Goal: Task Accomplishment & Management: Use online tool/utility

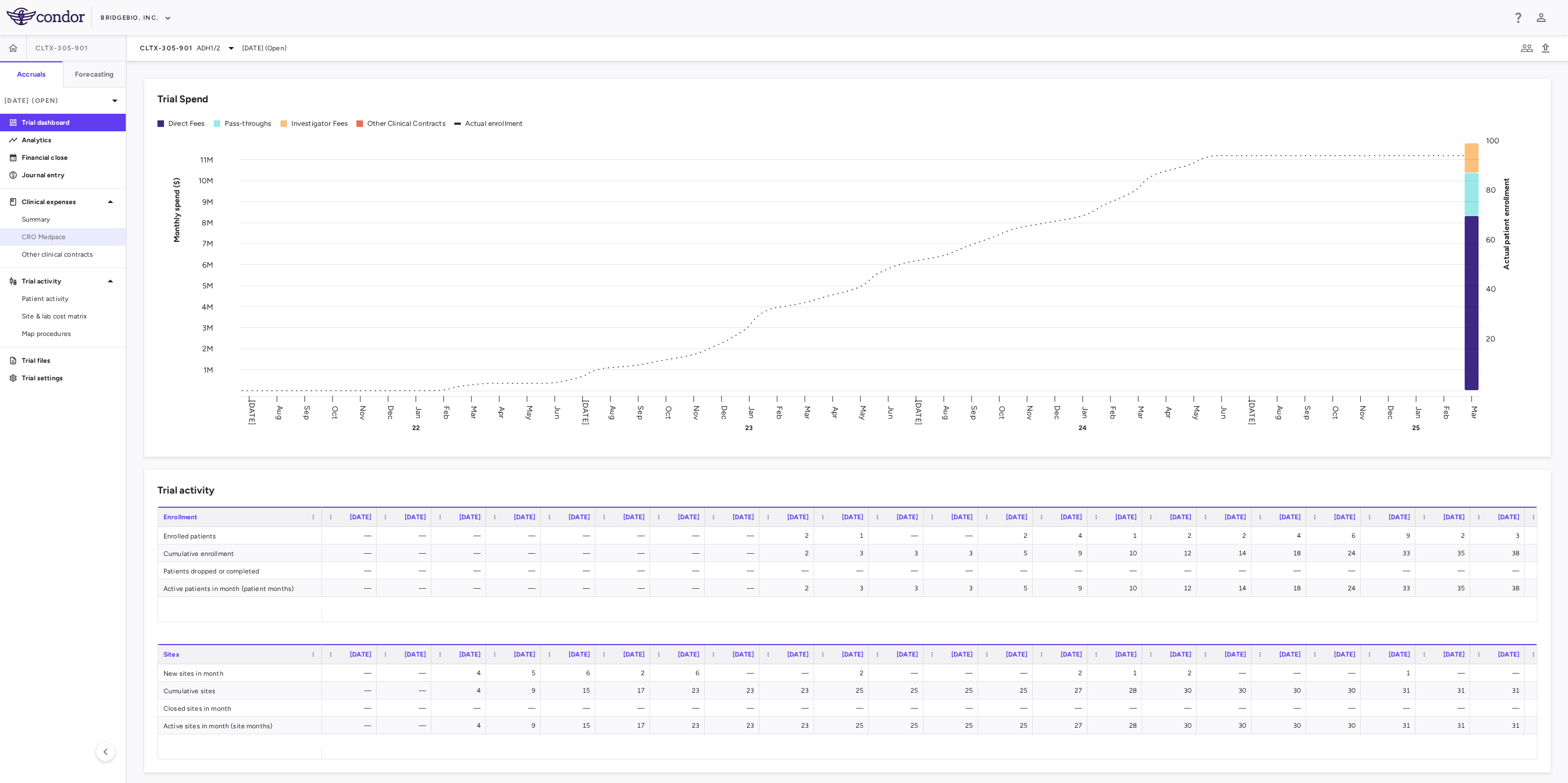
click at [59, 233] on span "CRO Medpace" at bounding box center [69, 237] width 95 height 10
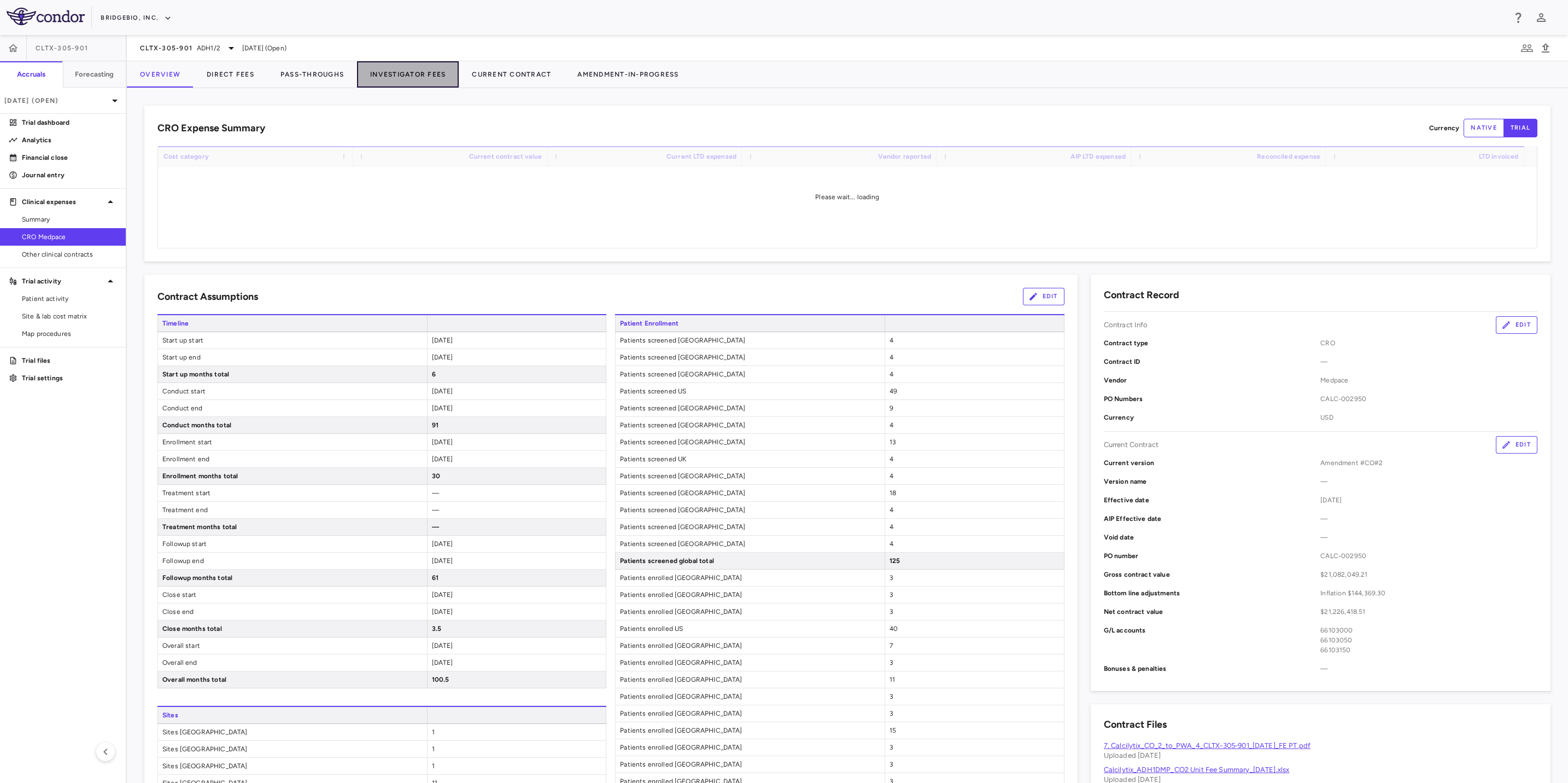
click at [386, 76] on button "Investigator Fees" at bounding box center [408, 74] width 101 height 27
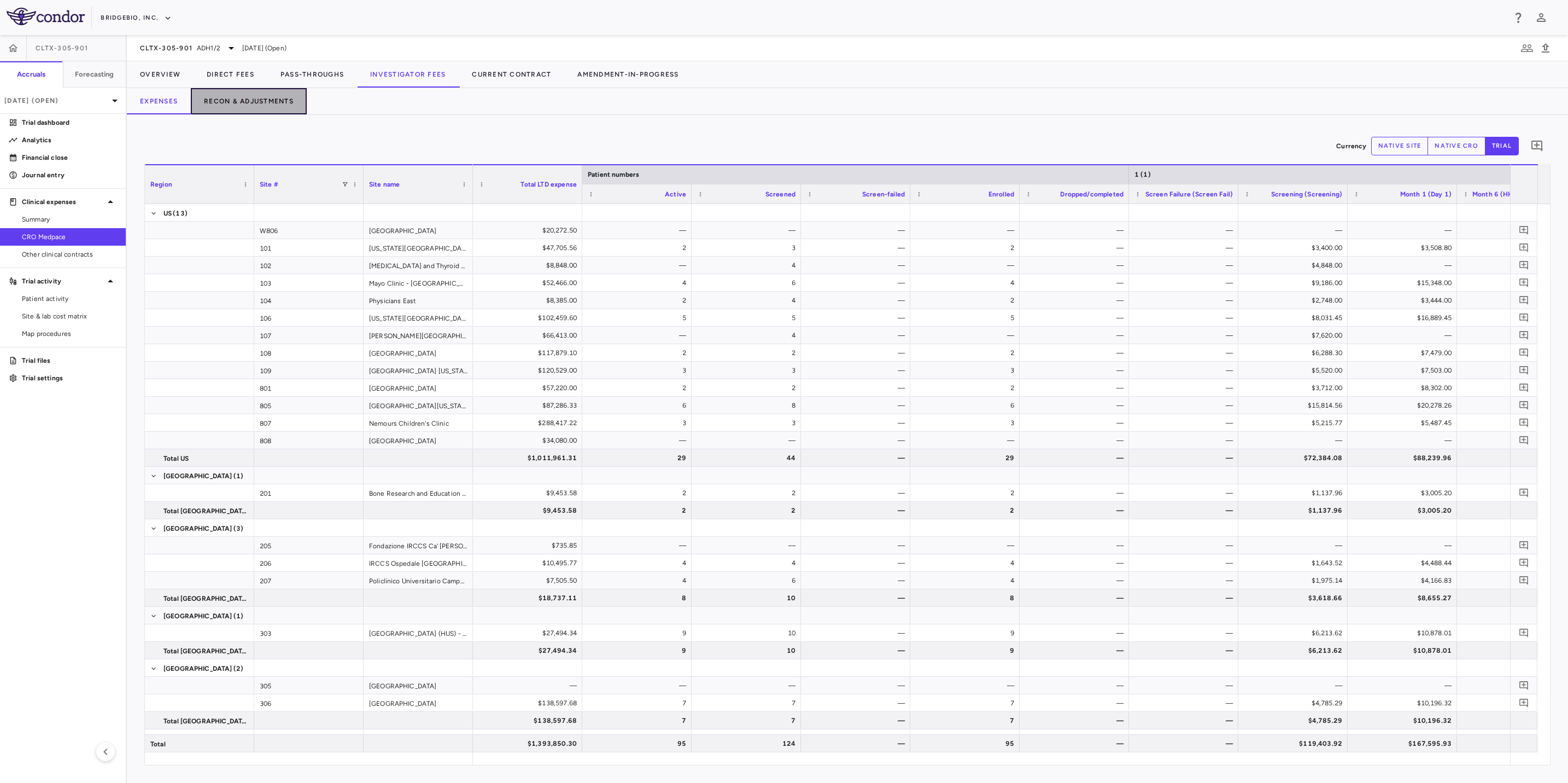
click at [272, 96] on button "Recon & Adjustments" at bounding box center [249, 100] width 116 height 27
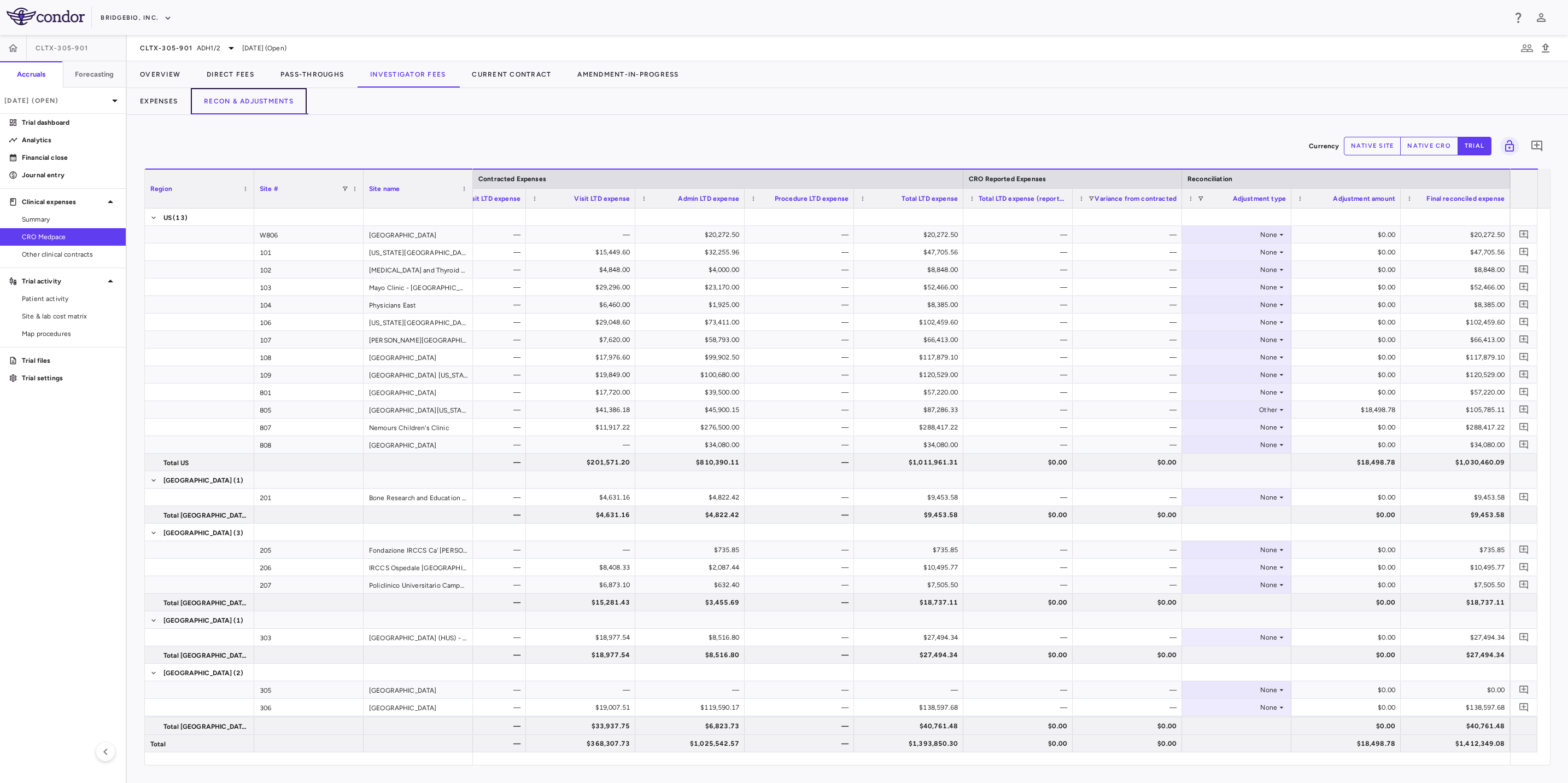
scroll to position [559, 0]
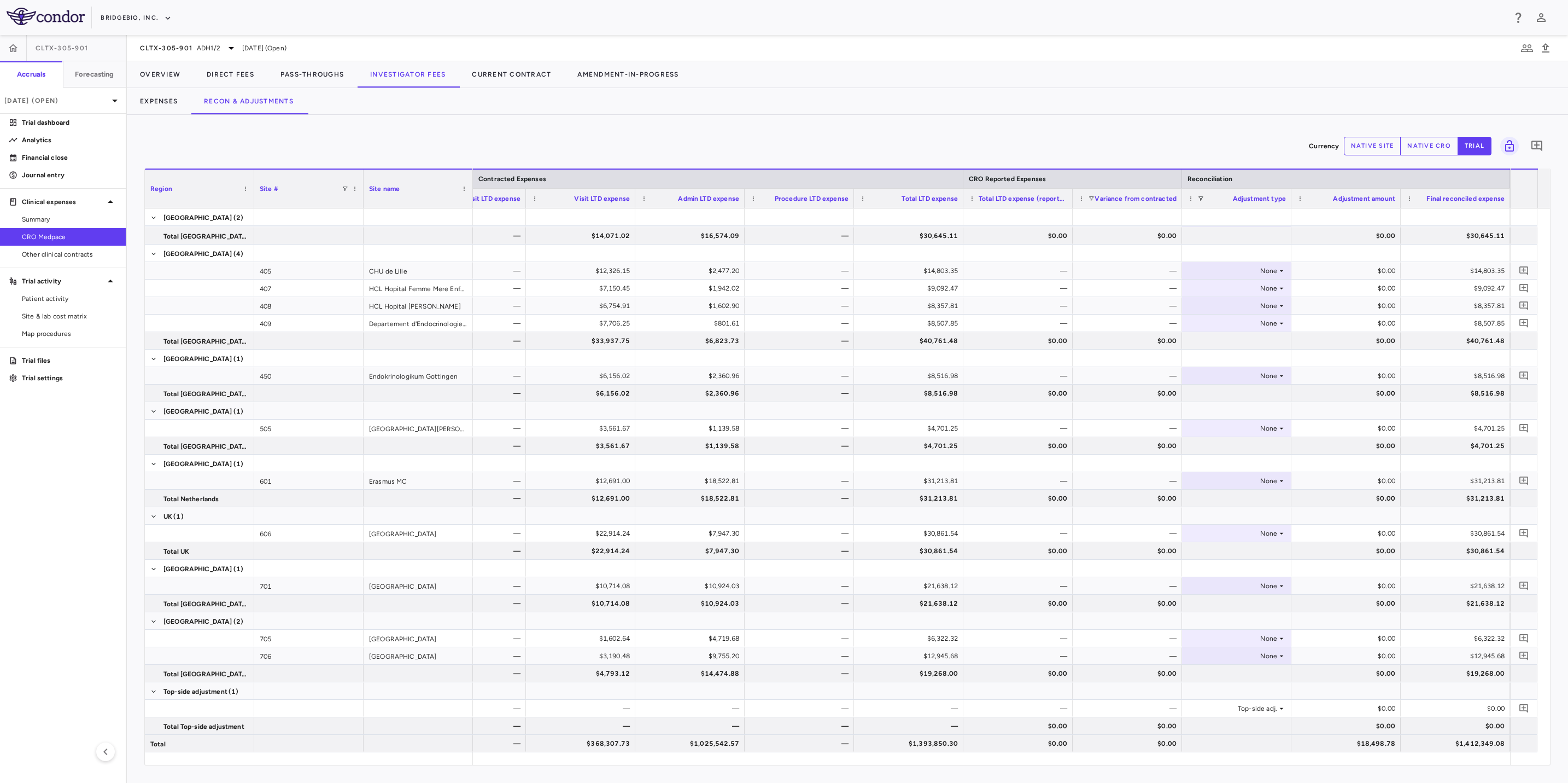
click at [1429, 148] on button "native cro" at bounding box center [1429, 146] width 58 height 19
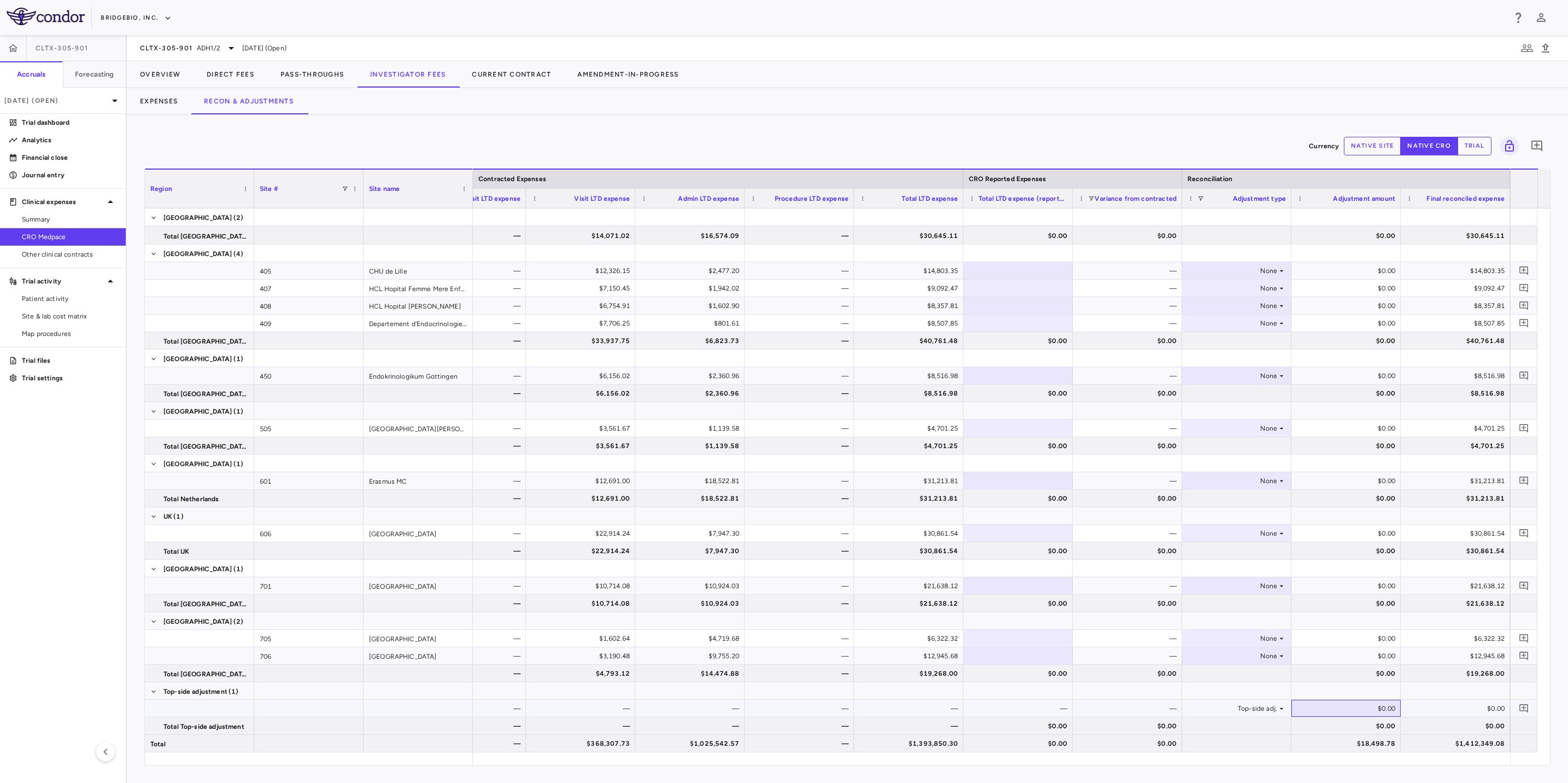
click at [1374, 701] on div "$0.00" at bounding box center [1348, 709] width 94 height 18
type input "********"
click at [1432, 705] on div "$0.00" at bounding box center [1458, 709] width 94 height 18
click at [1480, 141] on button "trial" at bounding box center [1474, 146] width 33 height 19
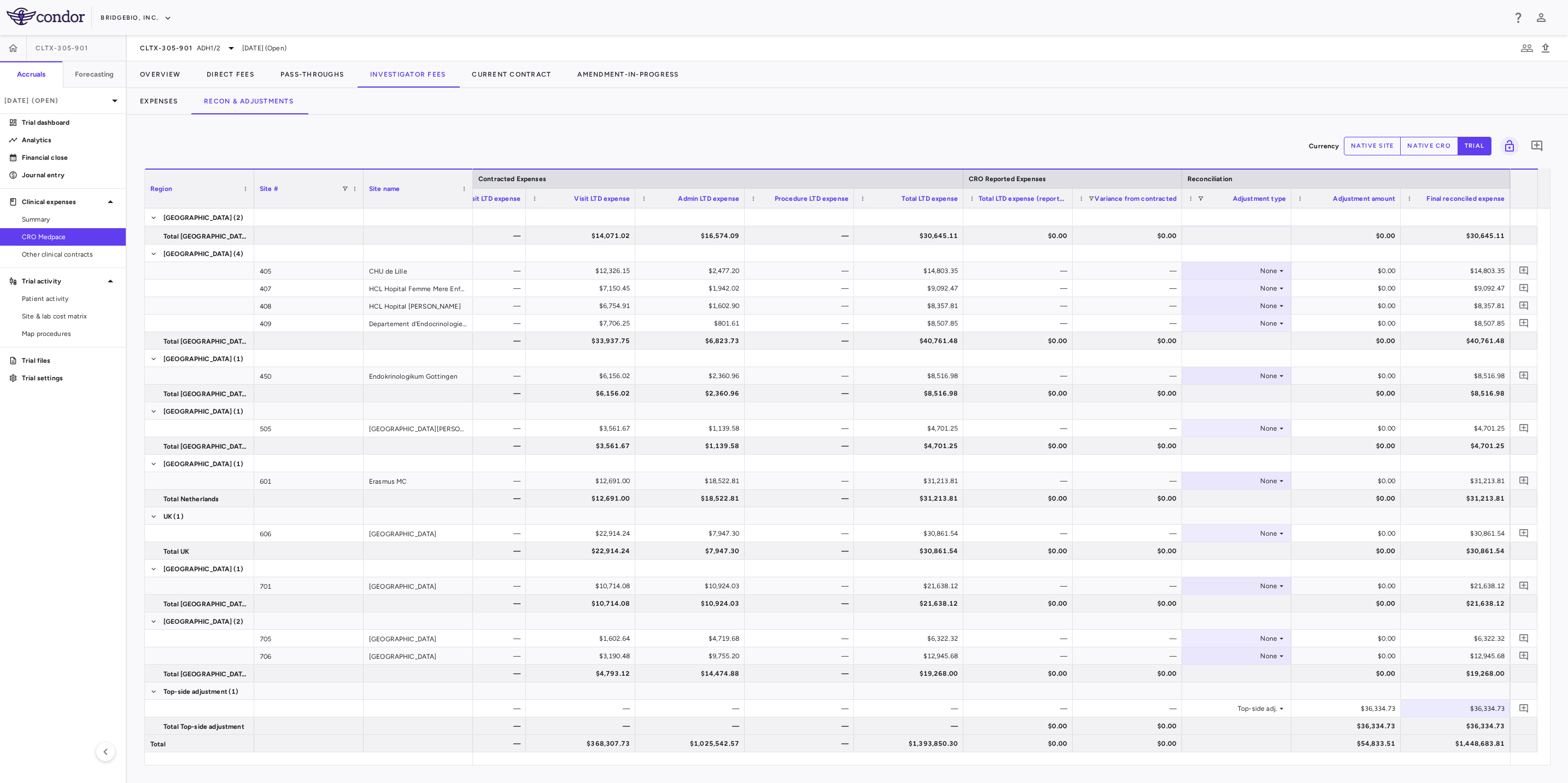
click at [238, 51] on div "CLTX-305-901 ADH1/[DATE] (Open)" at bounding box center [213, 47] width 147 height 13
click at [220, 46] on div "CLTX-305-901 ADH1/2" at bounding box center [188, 47] width 97 height 13
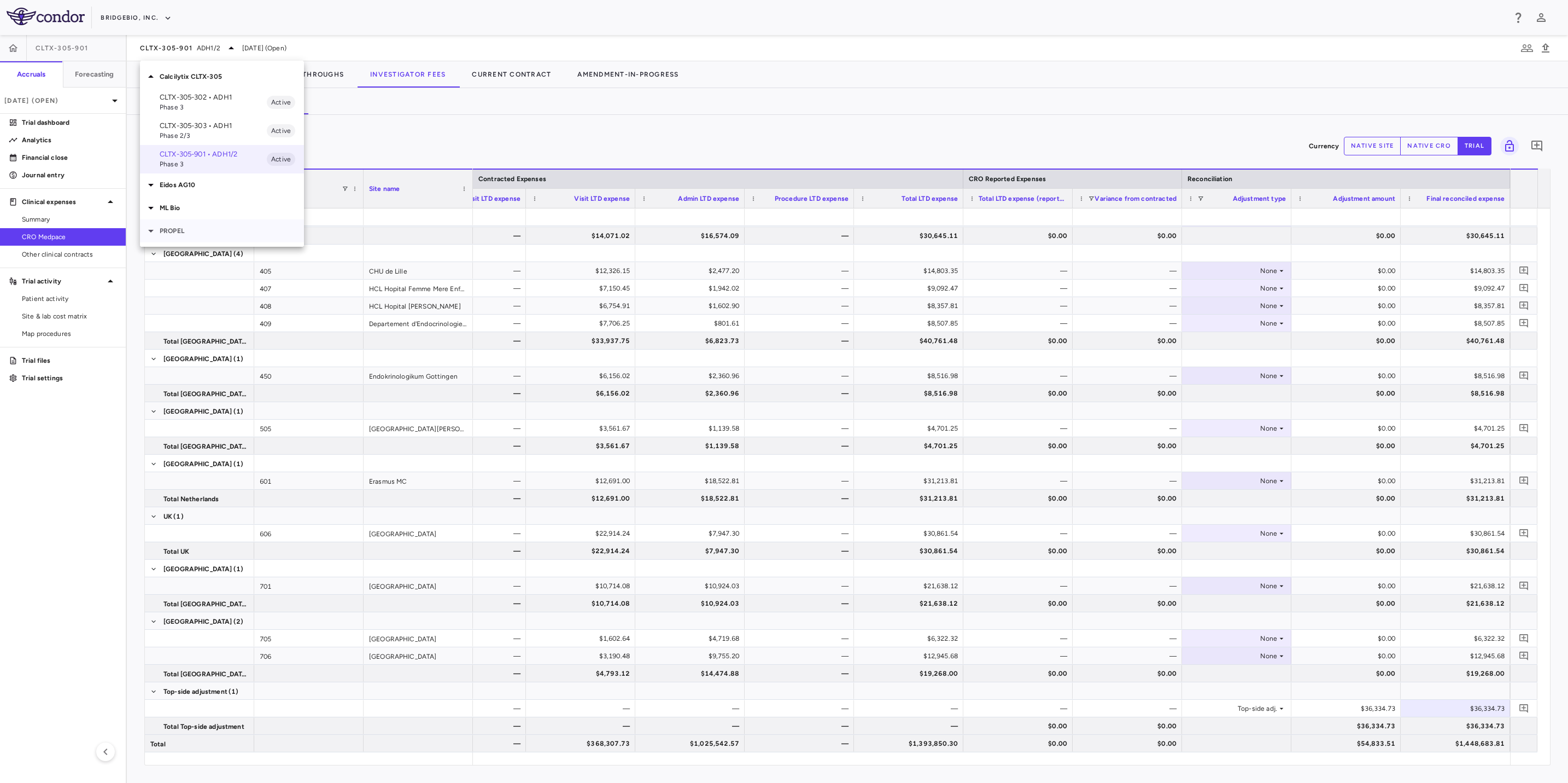
click at [175, 236] on div "PROPEL" at bounding box center [221, 230] width 164 height 23
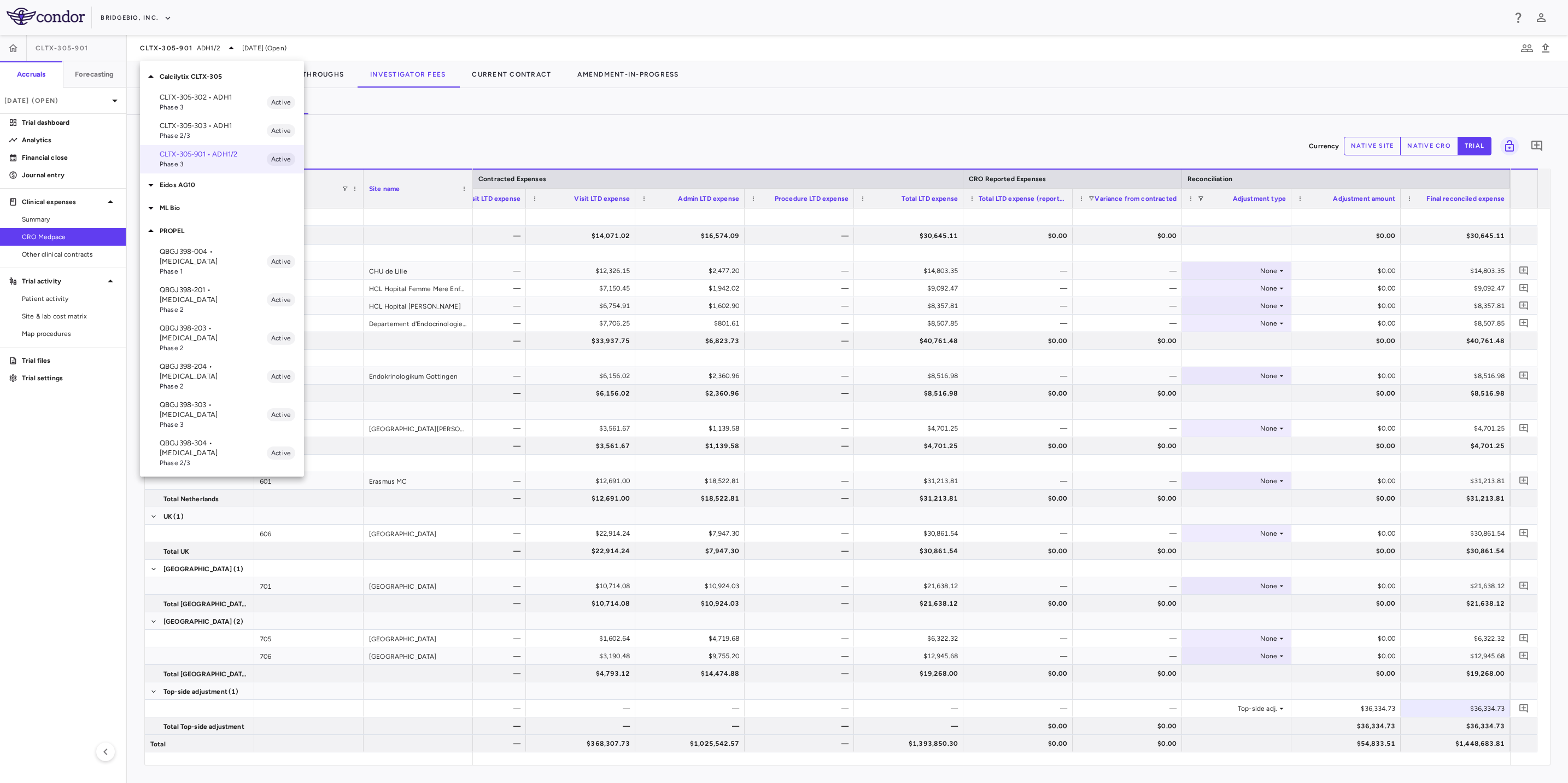
click at [219, 256] on p "QBGJ398-004 • [MEDICAL_DATA]" at bounding box center [213, 257] width 107 height 20
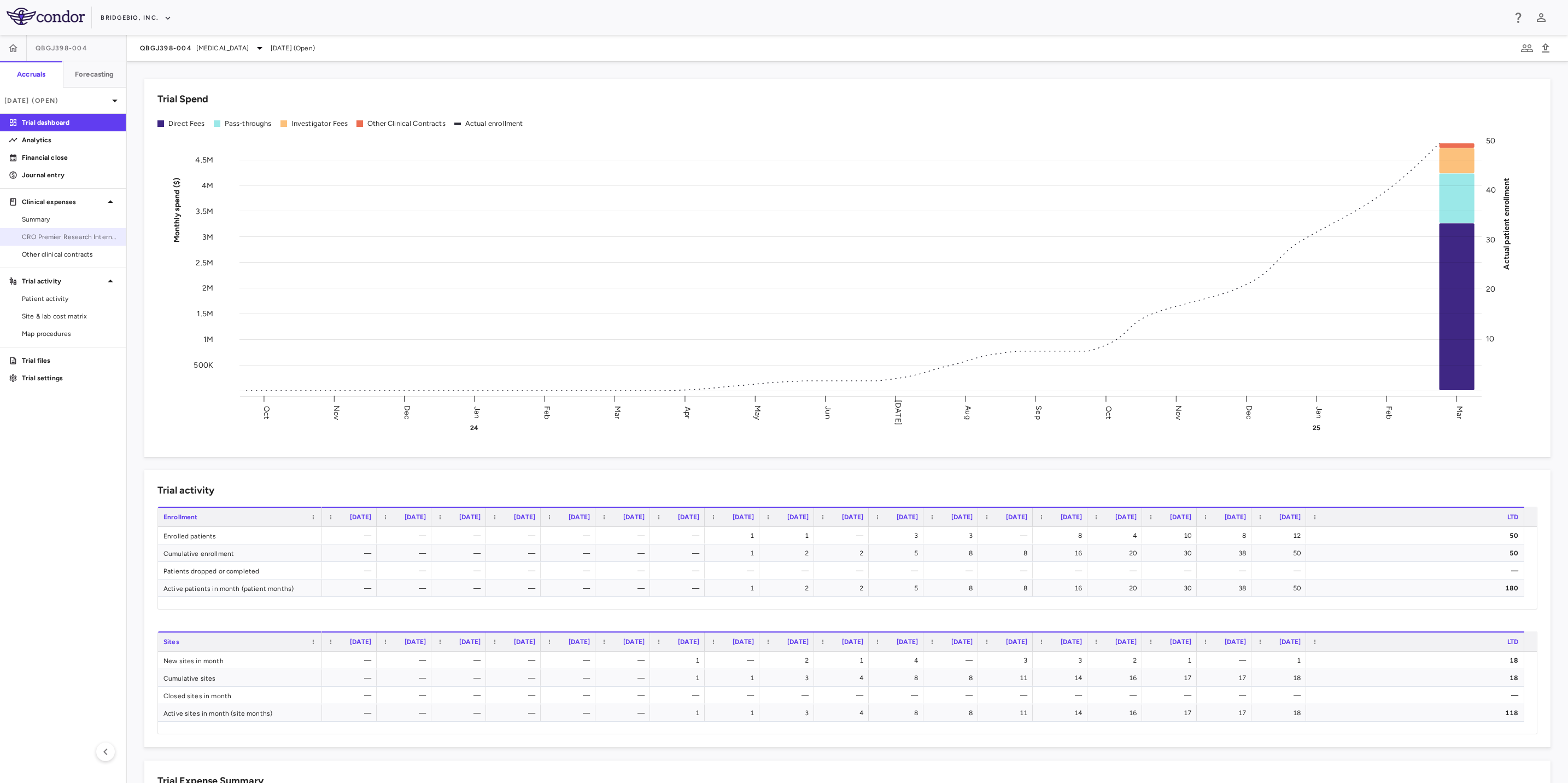
click at [79, 239] on span "CRO Premier Research International" at bounding box center [69, 237] width 95 height 10
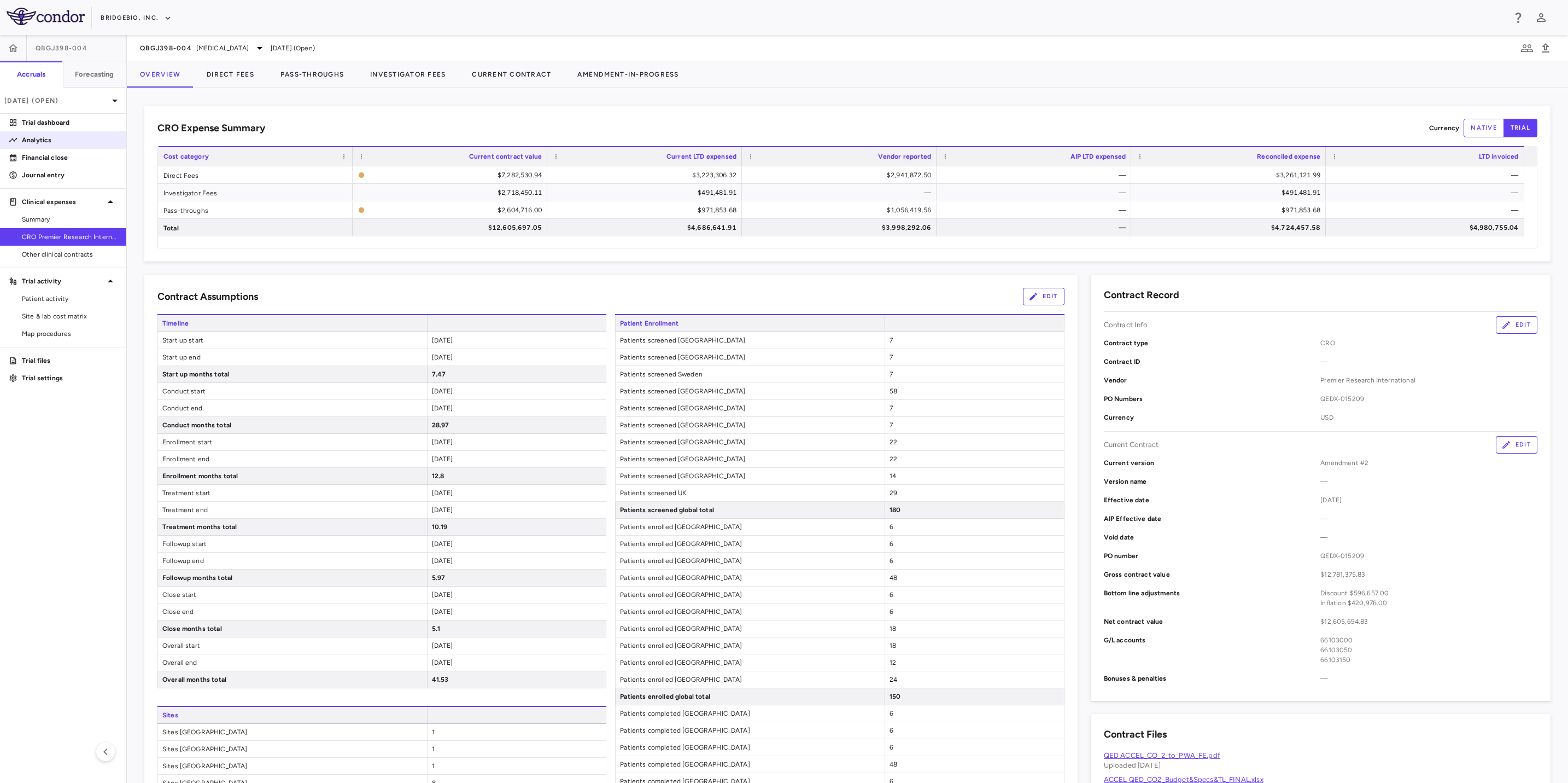
click at [63, 140] on p "Analytics" at bounding box center [69, 140] width 95 height 10
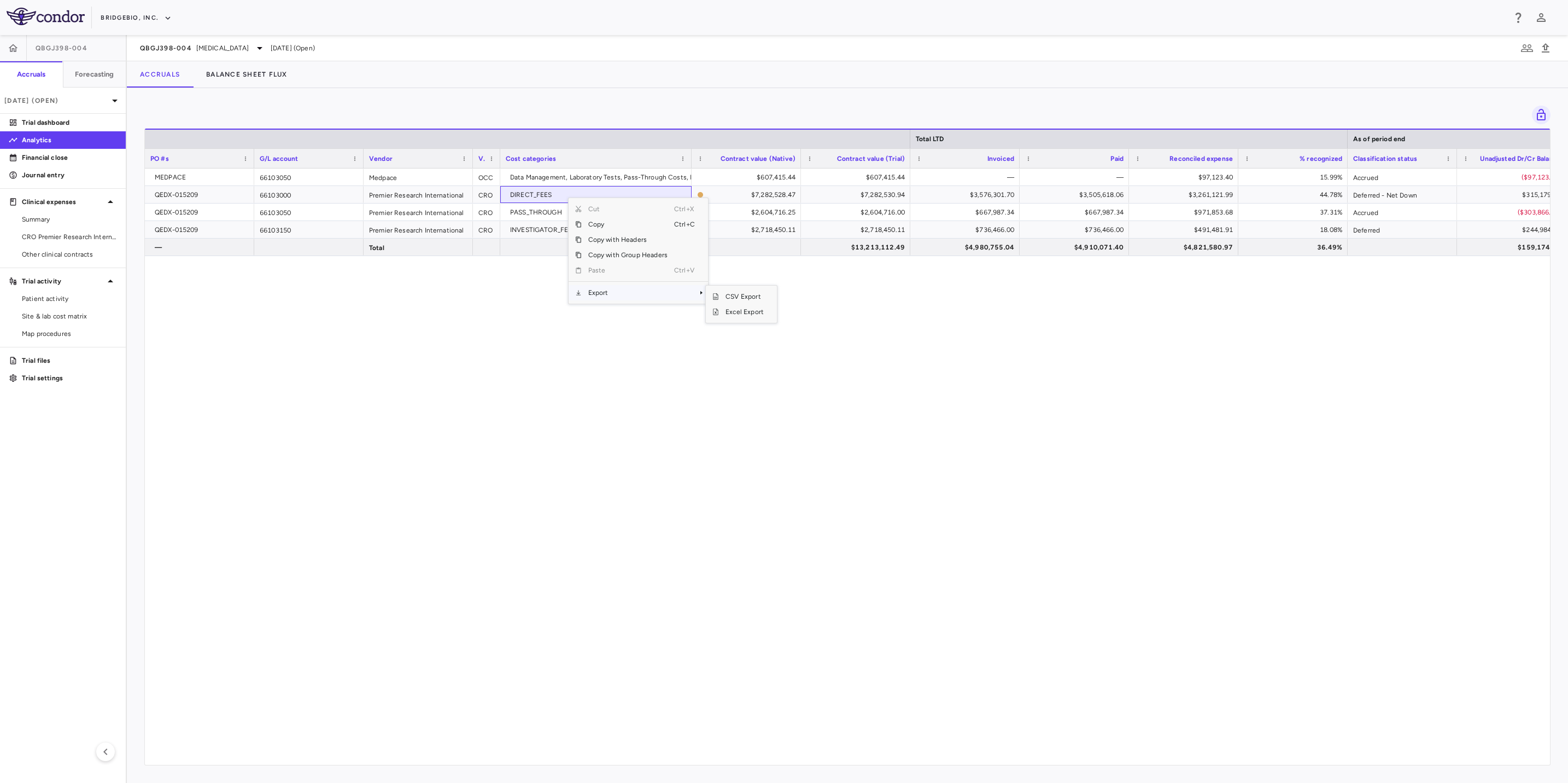
click at [631, 295] on span "Export" at bounding box center [628, 293] width 93 height 16
click at [752, 317] on span "Excel Export" at bounding box center [745, 312] width 51 height 16
click at [1034, 455] on div "MEDPACE 66103050 Medpace OCC Data Management, Laboratory Tests, Pass-Through Co…" at bounding box center [847, 460] width 1406 height 584
click at [80, 237] on span "CRO Premier Research International" at bounding box center [69, 237] width 95 height 10
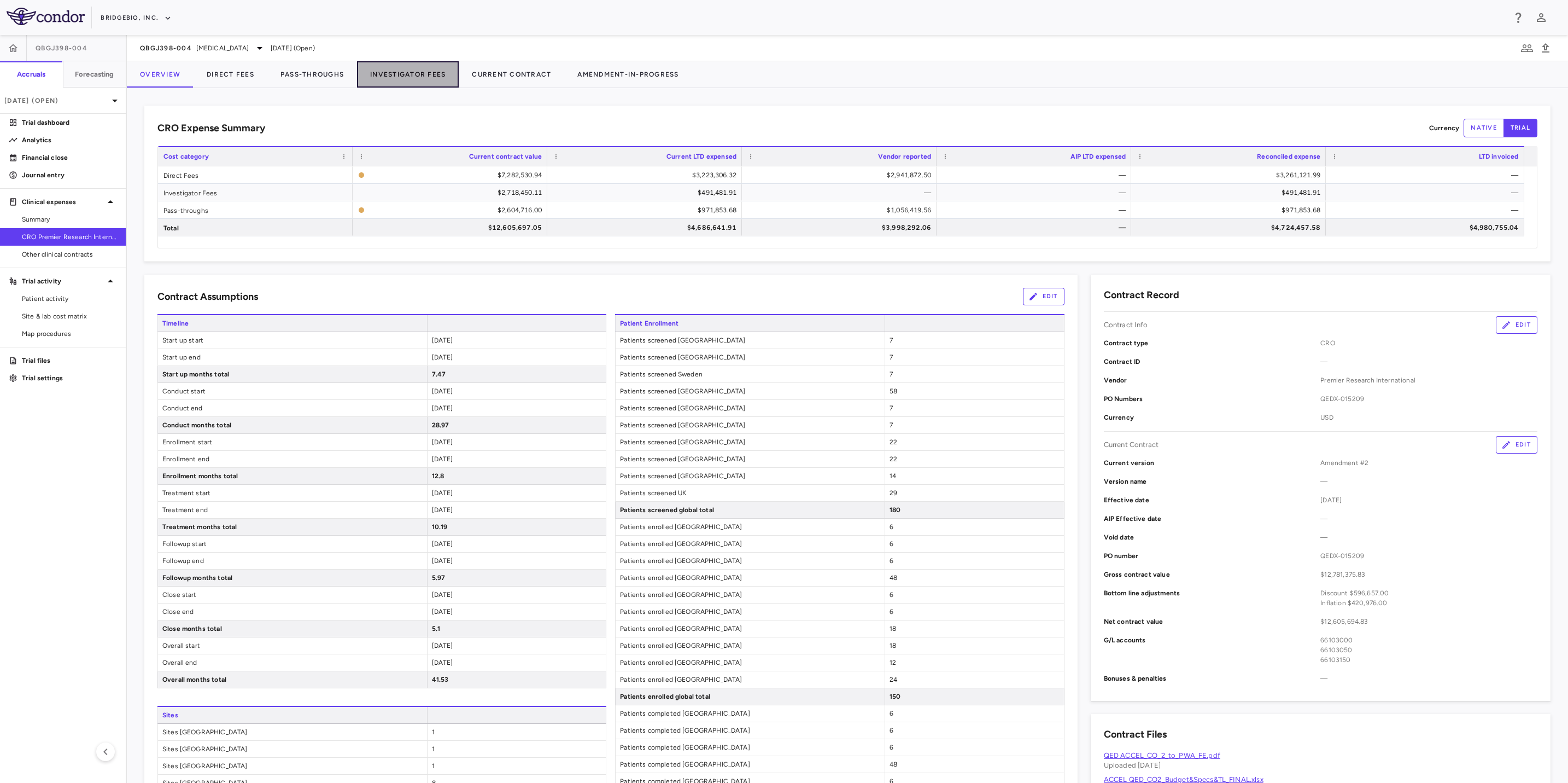
click at [402, 76] on button "Investigator Fees" at bounding box center [408, 74] width 101 height 27
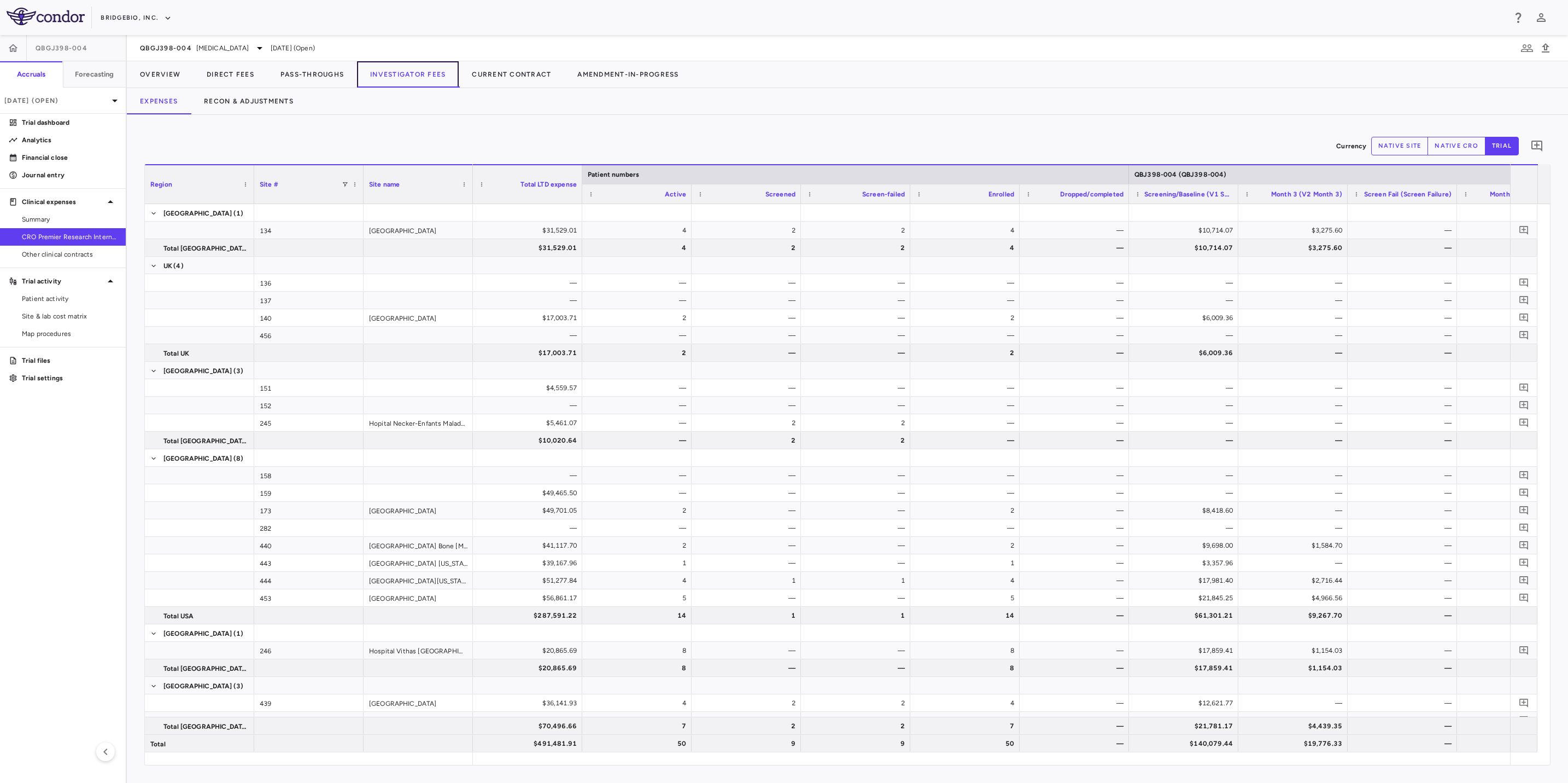
scroll to position [258, 0]
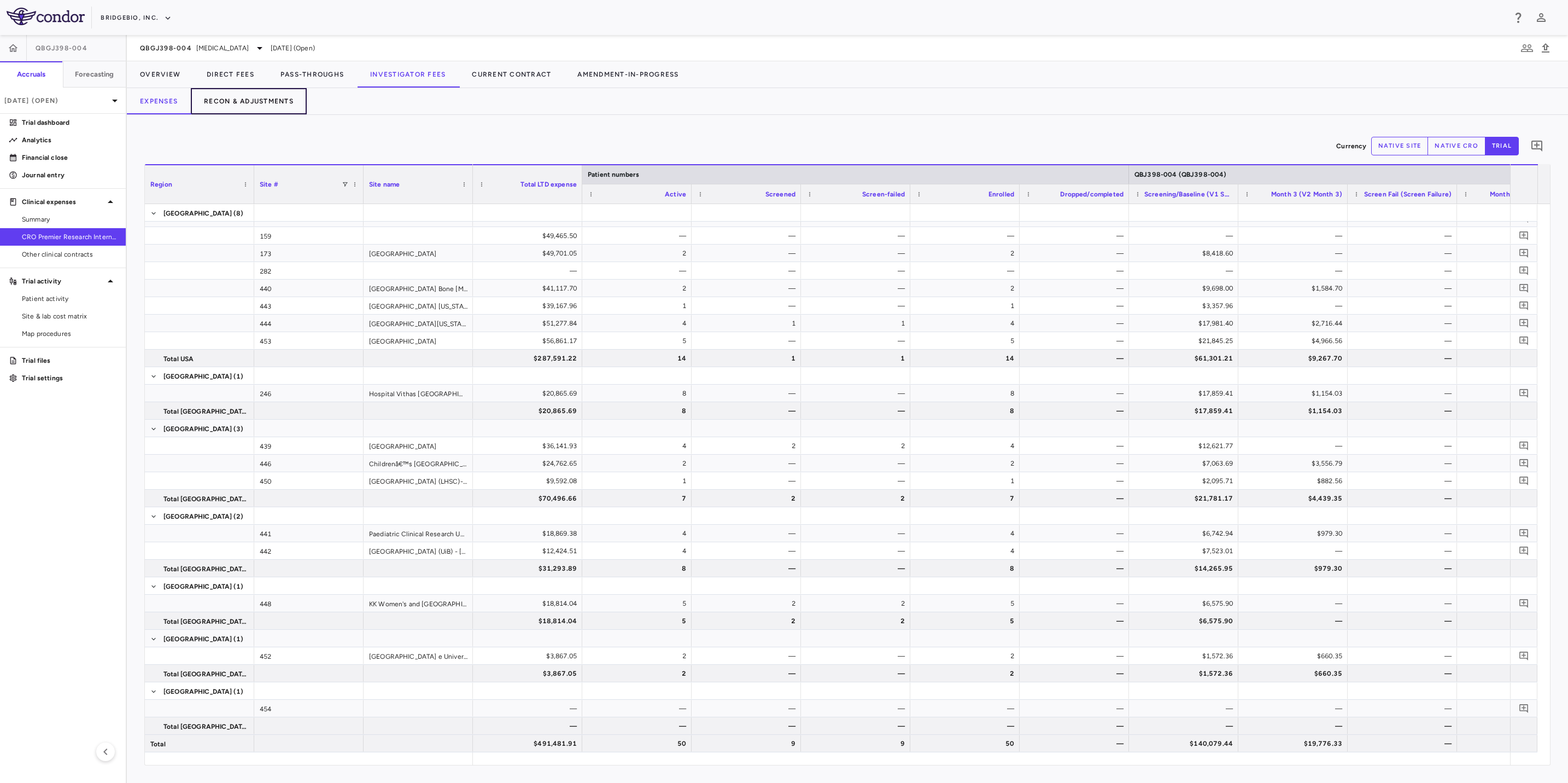
drag, startPoint x: 263, startPoint y: 101, endPoint x: 283, endPoint y: 98, distance: 20.2
click at [265, 101] on button "Recon & Adjustments" at bounding box center [249, 100] width 116 height 27
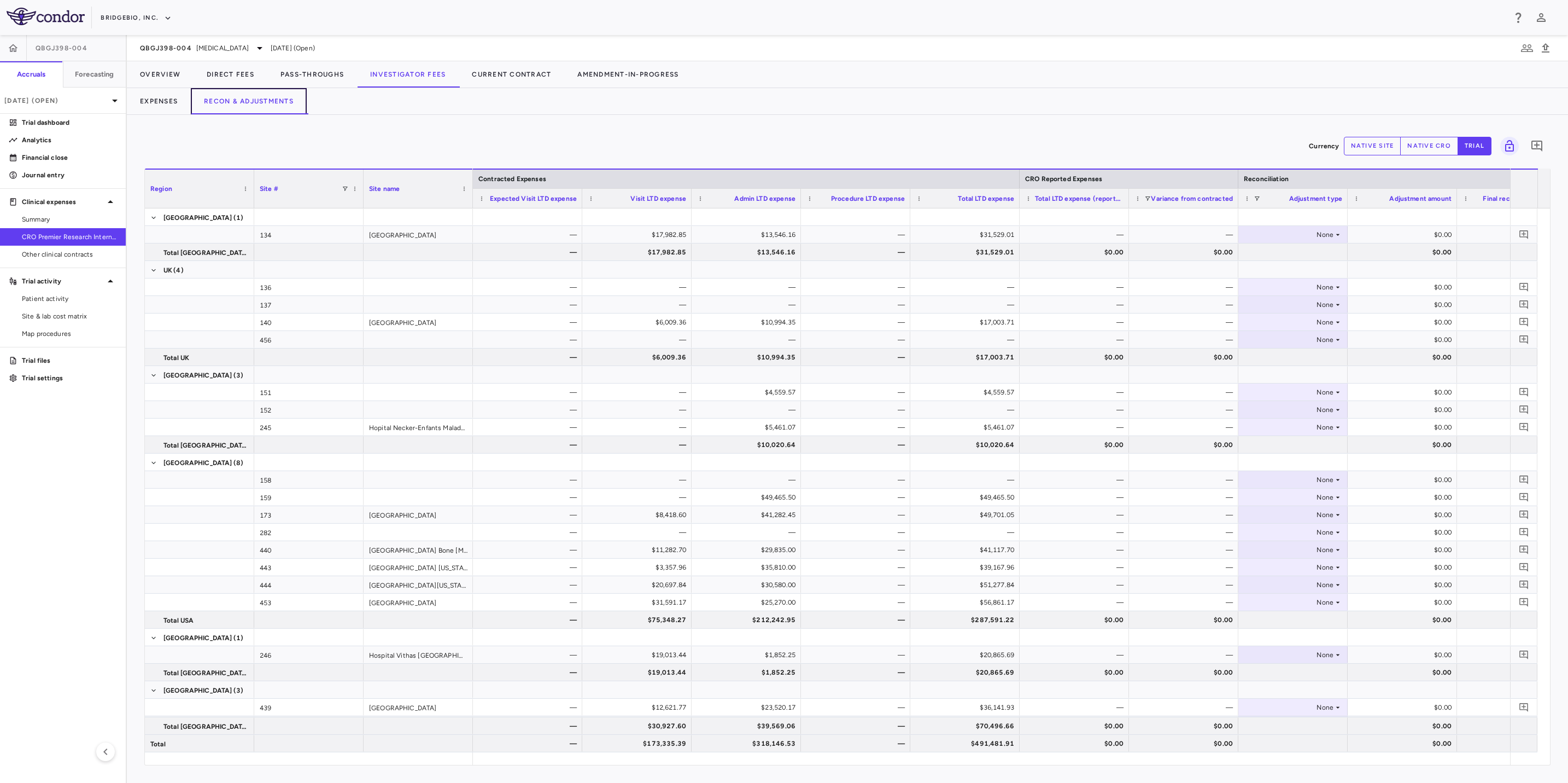
scroll to position [314, 0]
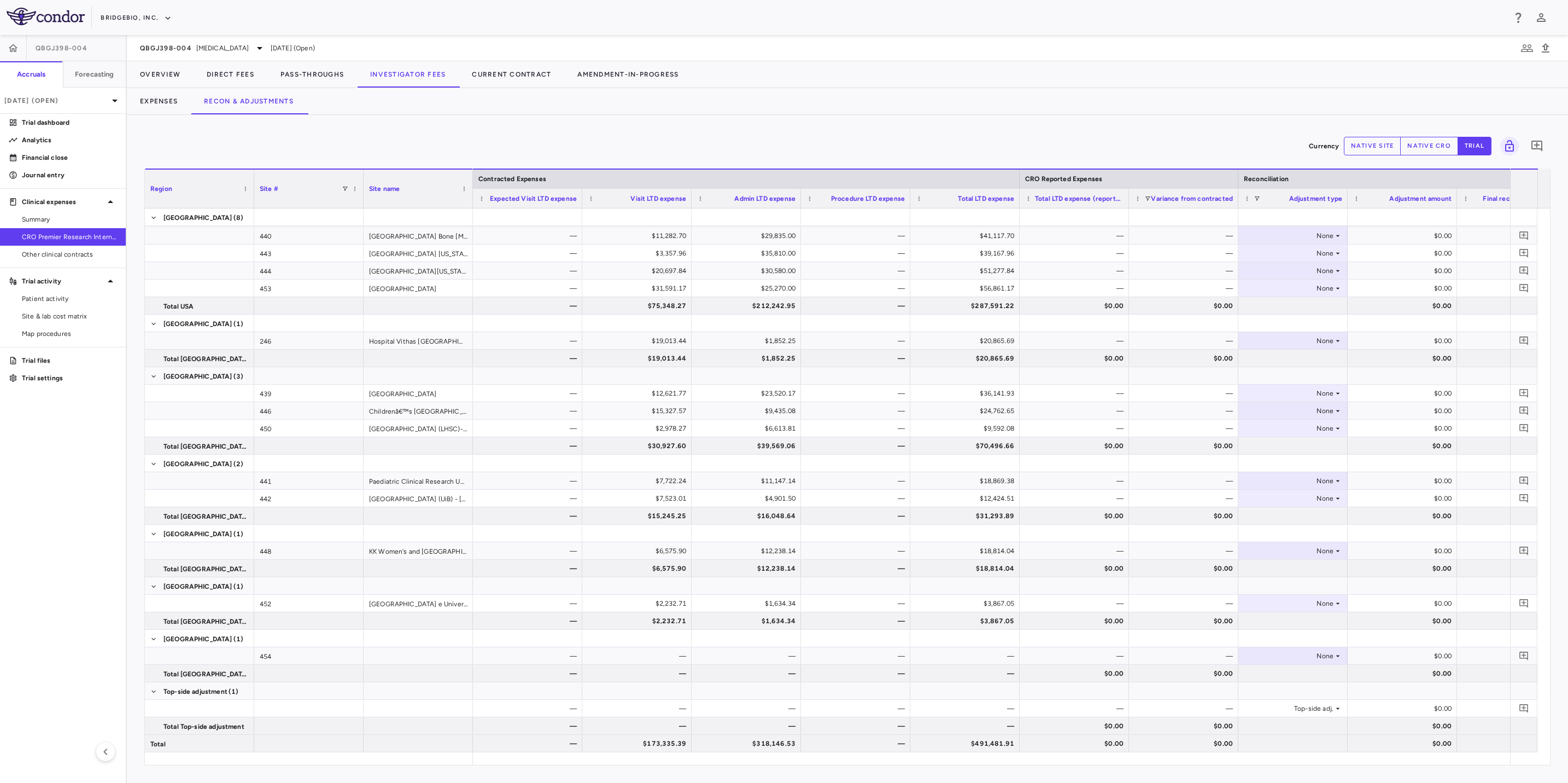
click at [1424, 146] on button "native cro" at bounding box center [1429, 146] width 58 height 19
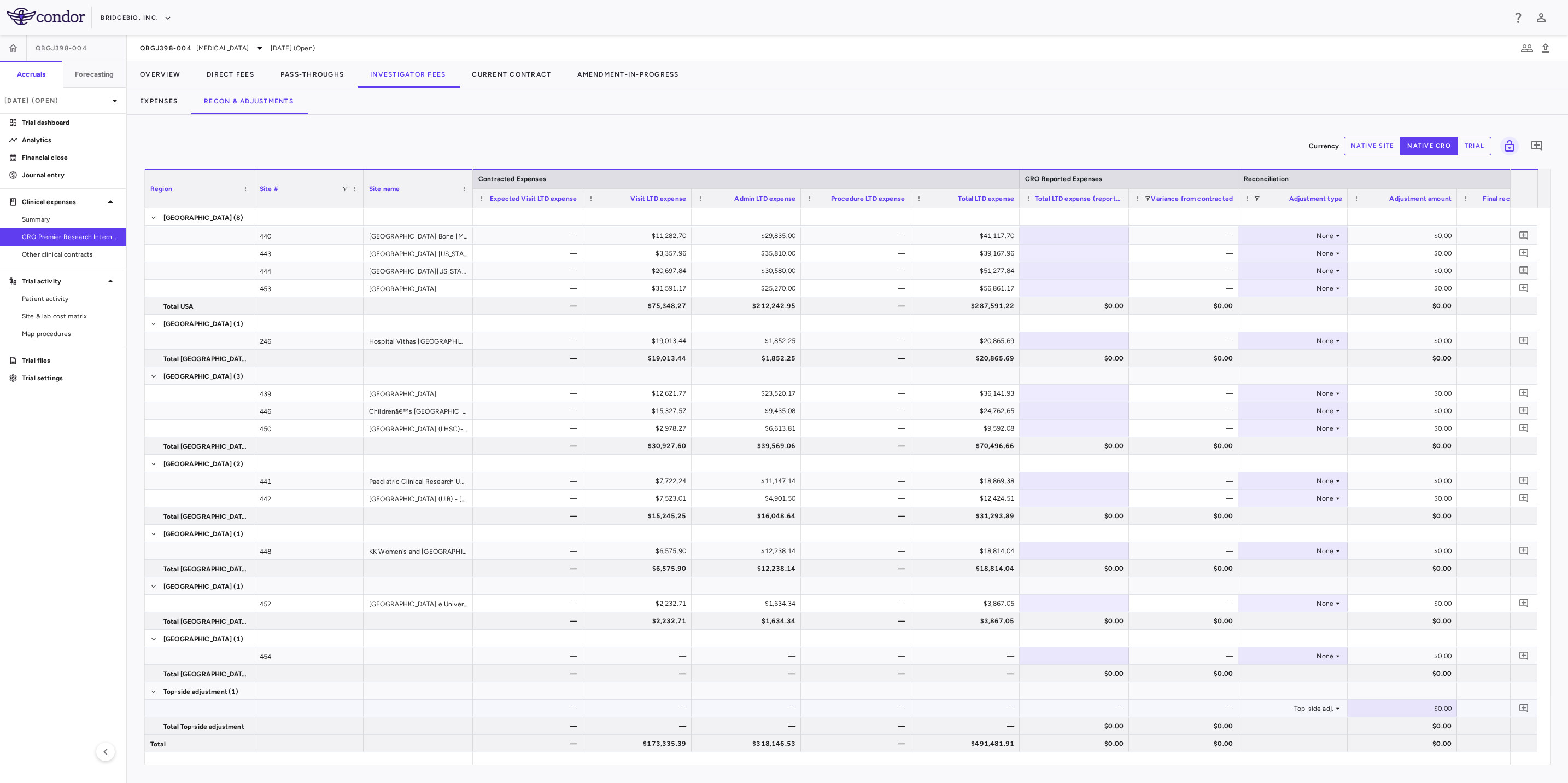
click at [1405, 711] on div "$0.00" at bounding box center [1405, 709] width 94 height 18
type input "********"
click at [1468, 711] on div "$0.00" at bounding box center [1515, 709] width 94 height 18
click at [1479, 146] on button "trial" at bounding box center [1474, 146] width 33 height 19
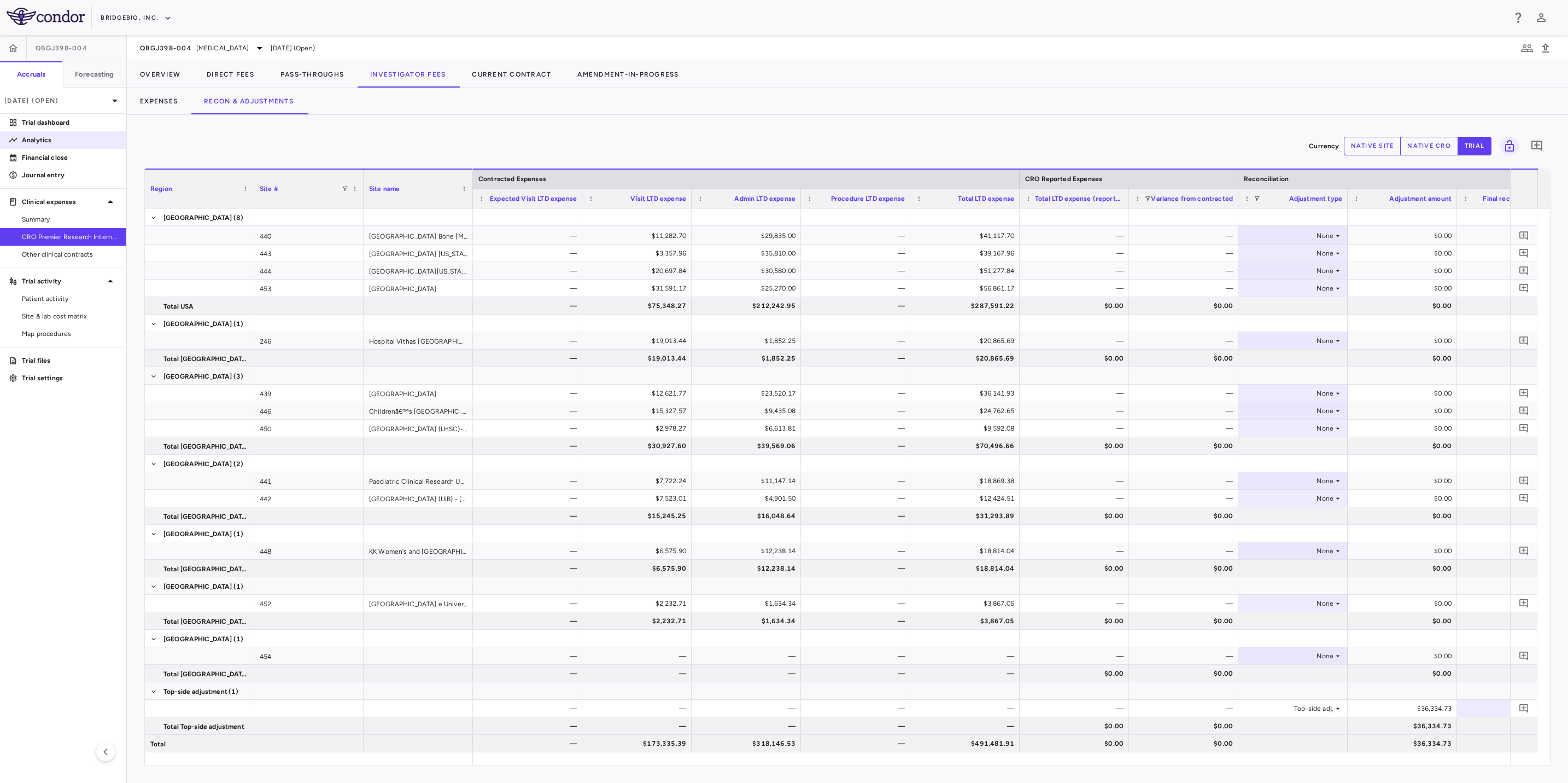
click at [50, 140] on p "Analytics" at bounding box center [69, 140] width 95 height 10
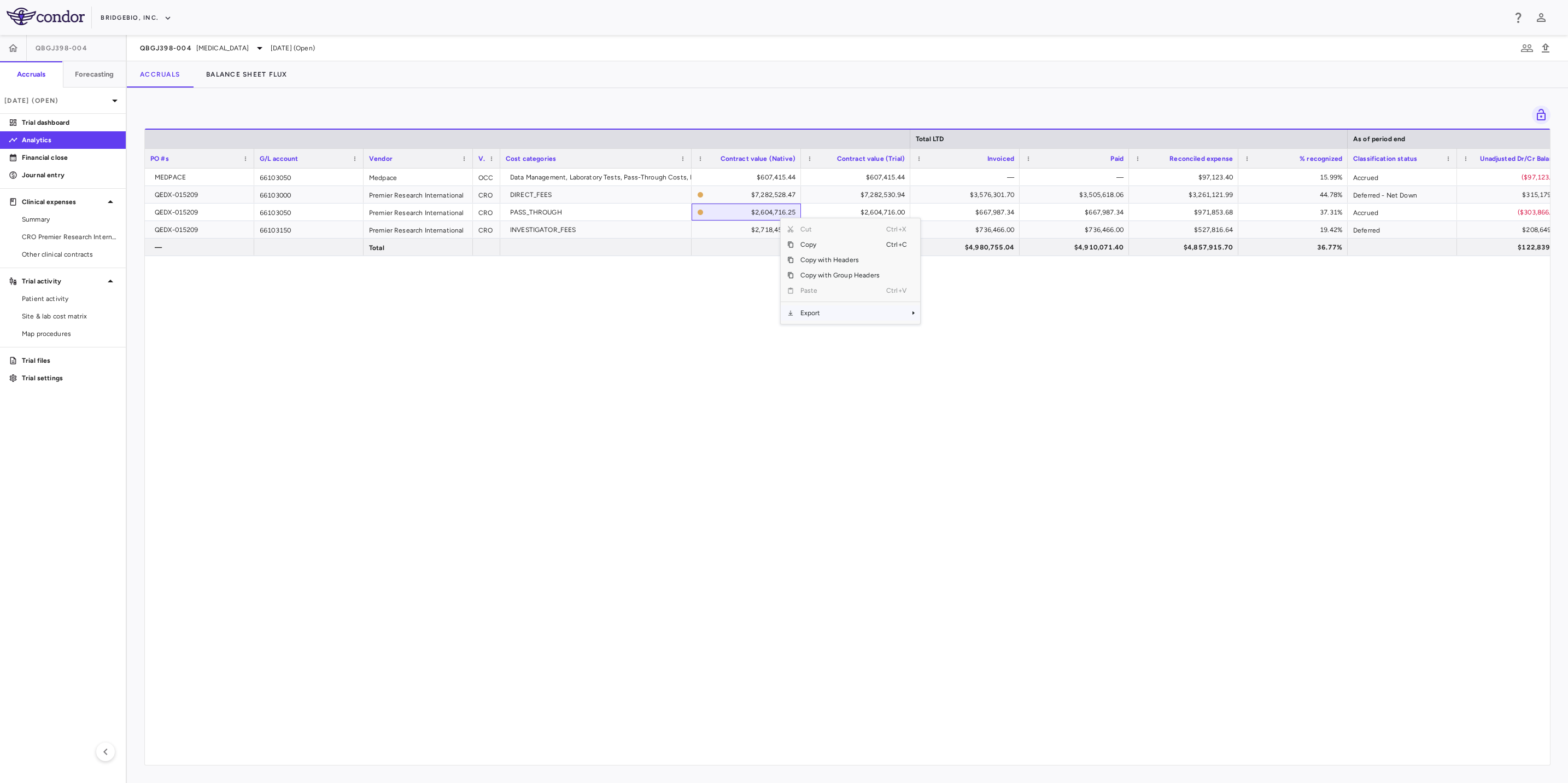
click at [903, 314] on span "Context Menu" at bounding box center [899, 313] width 24 height 16
click at [957, 334] on span "Excel Export" at bounding box center [957, 332] width 51 height 16
click at [812, 491] on div "MEDPACE 66103050 Medpace OCC Data Management, Laboratory Tests, Pass-Through Co…" at bounding box center [847, 460] width 1406 height 584
click at [232, 47] on span "[MEDICAL_DATA]" at bounding box center [221, 48] width 52 height 10
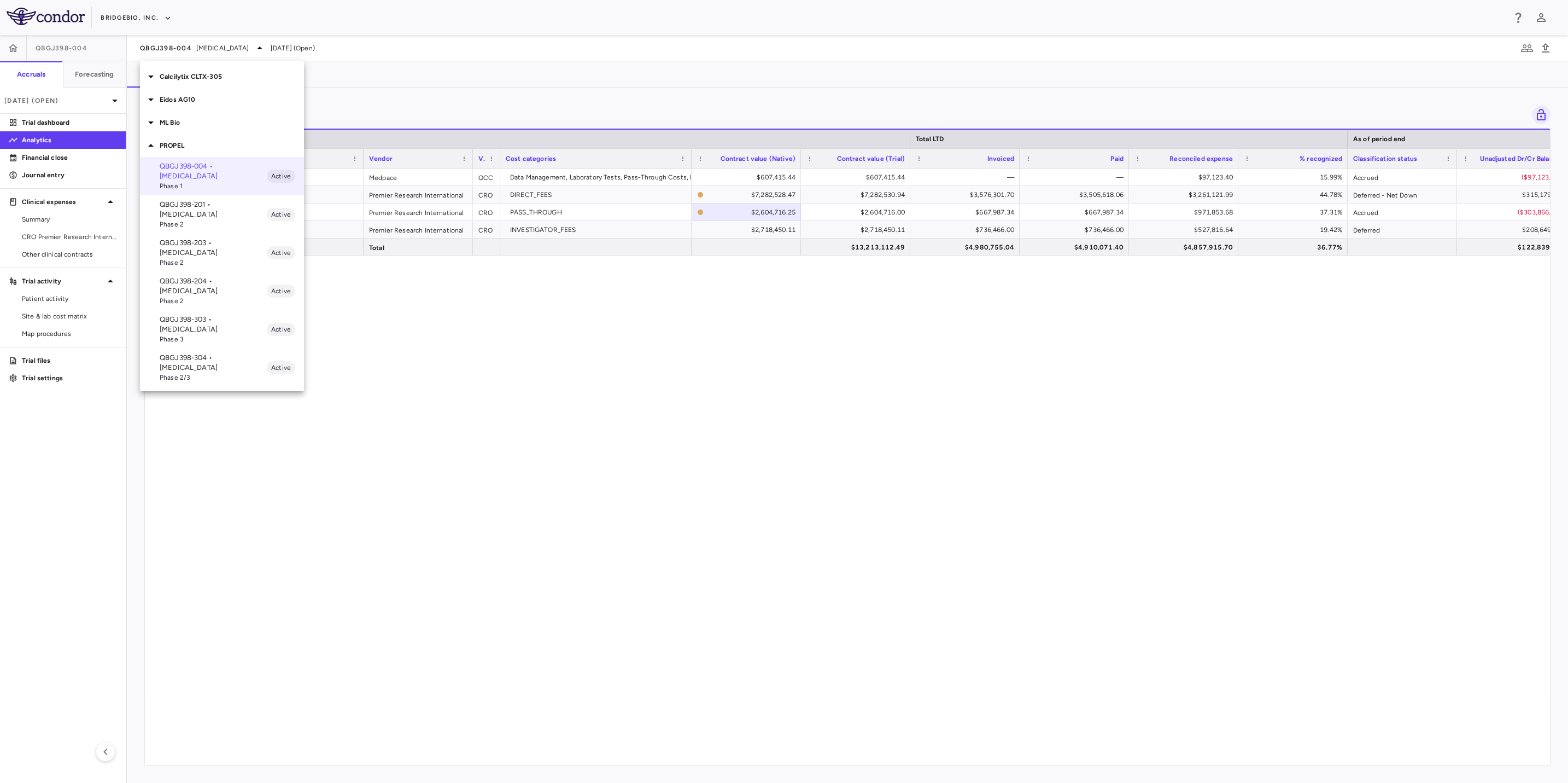
click at [234, 258] on span "Phase 2" at bounding box center [213, 263] width 107 height 10
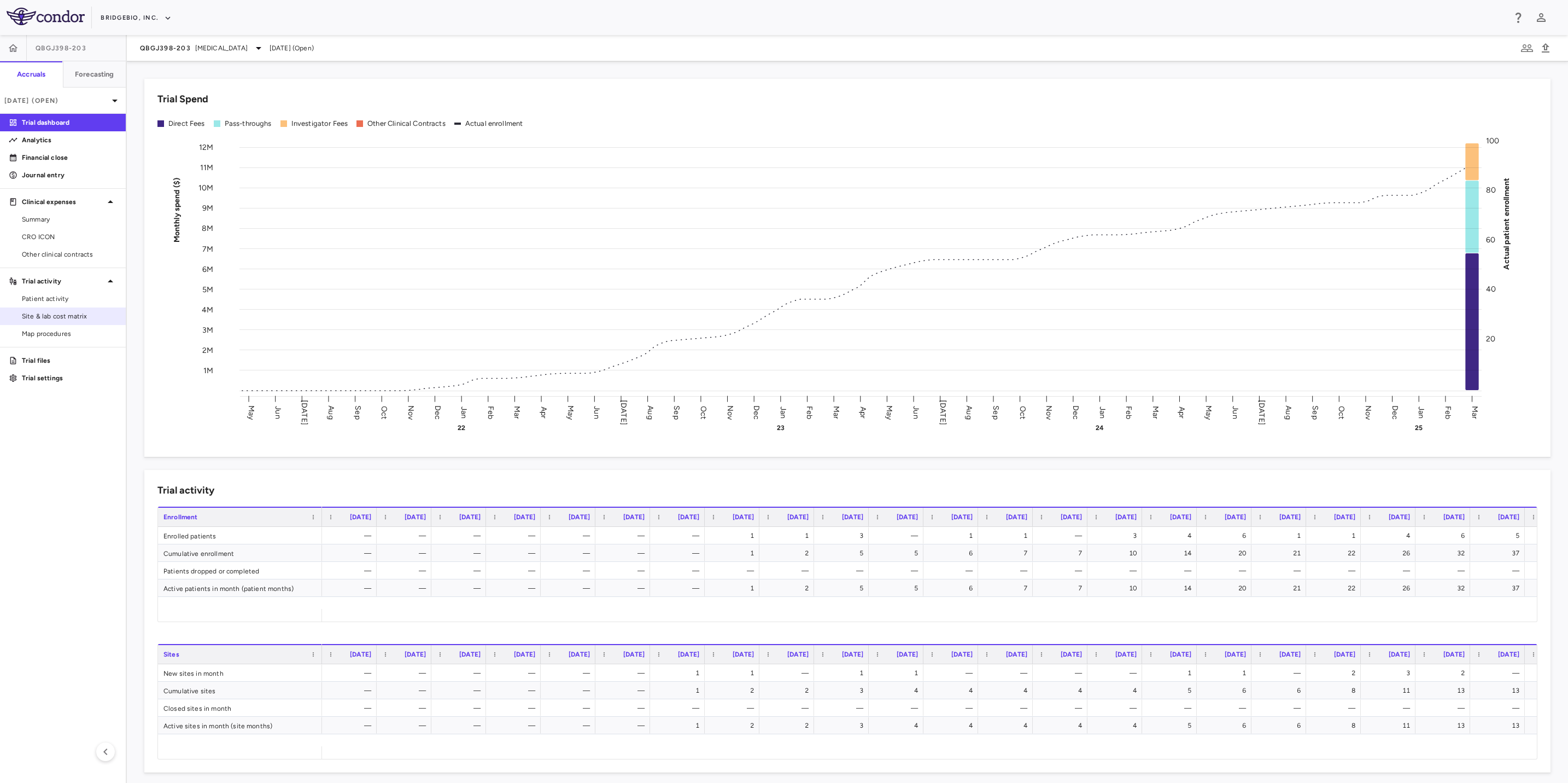
click at [80, 317] on span "Site & lab cost matrix" at bounding box center [69, 316] width 95 height 10
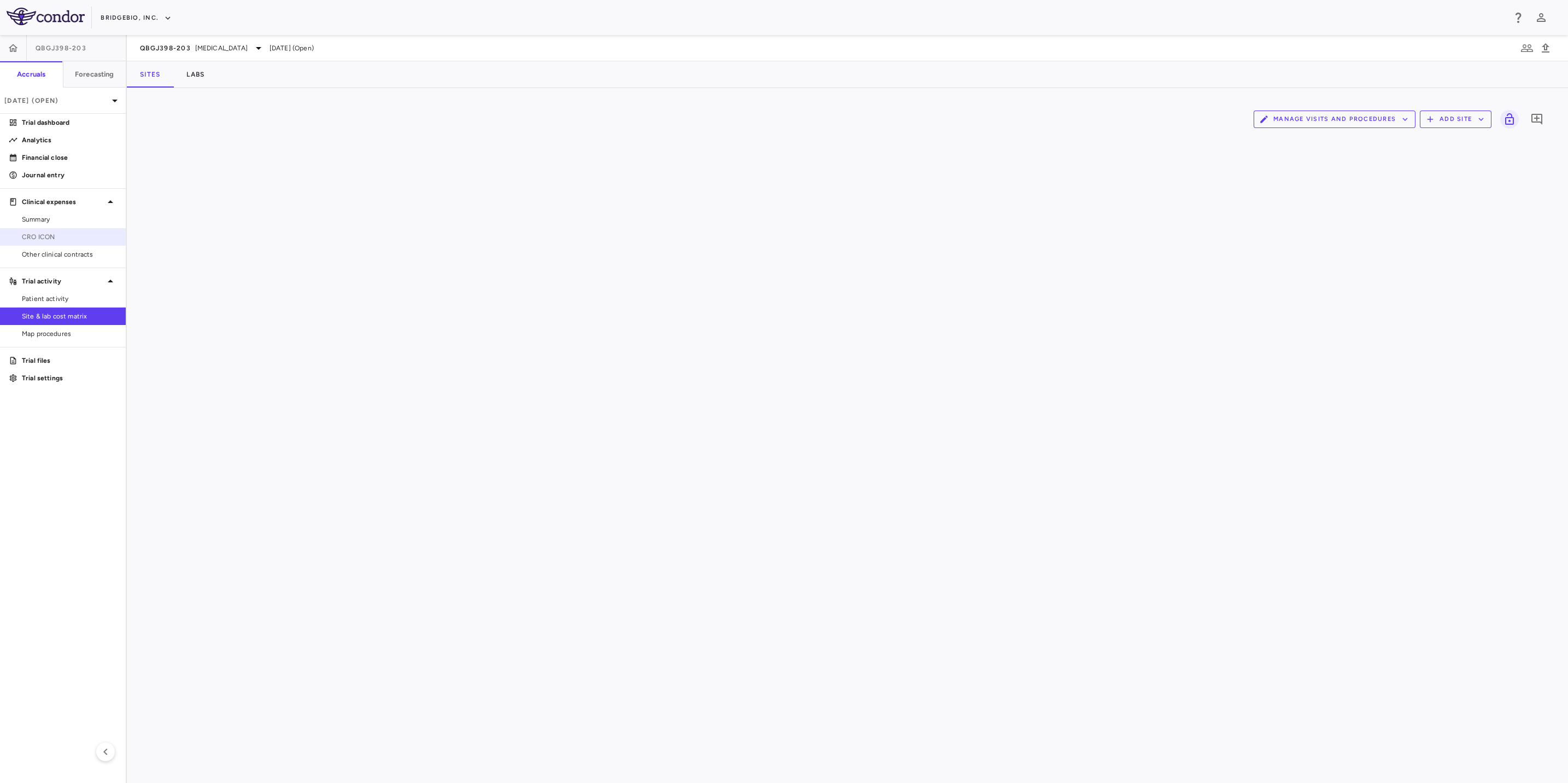
click at [51, 235] on span "CRO ICON" at bounding box center [69, 237] width 95 height 10
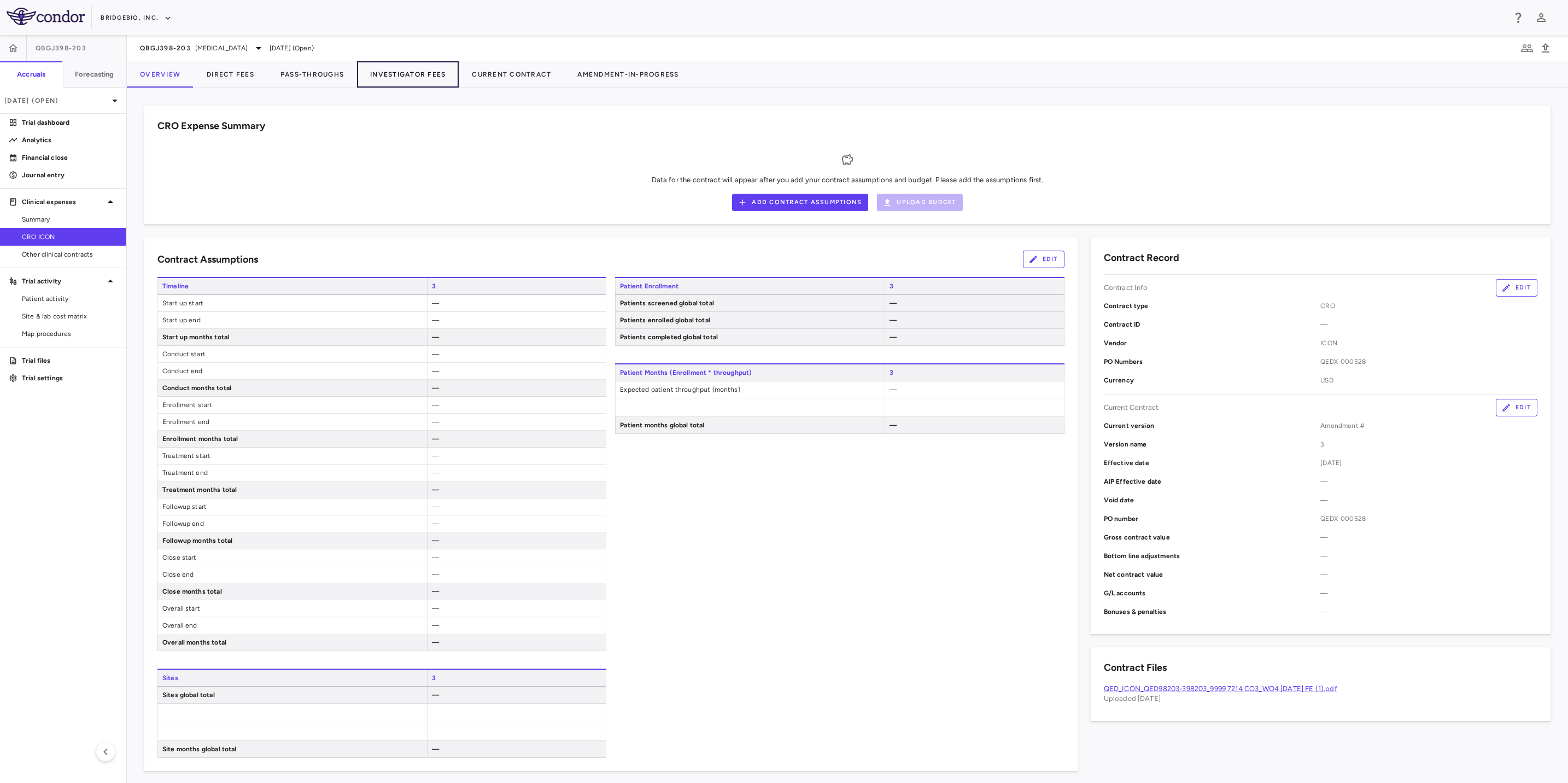
click at [420, 72] on button "Investigator Fees" at bounding box center [408, 74] width 101 height 27
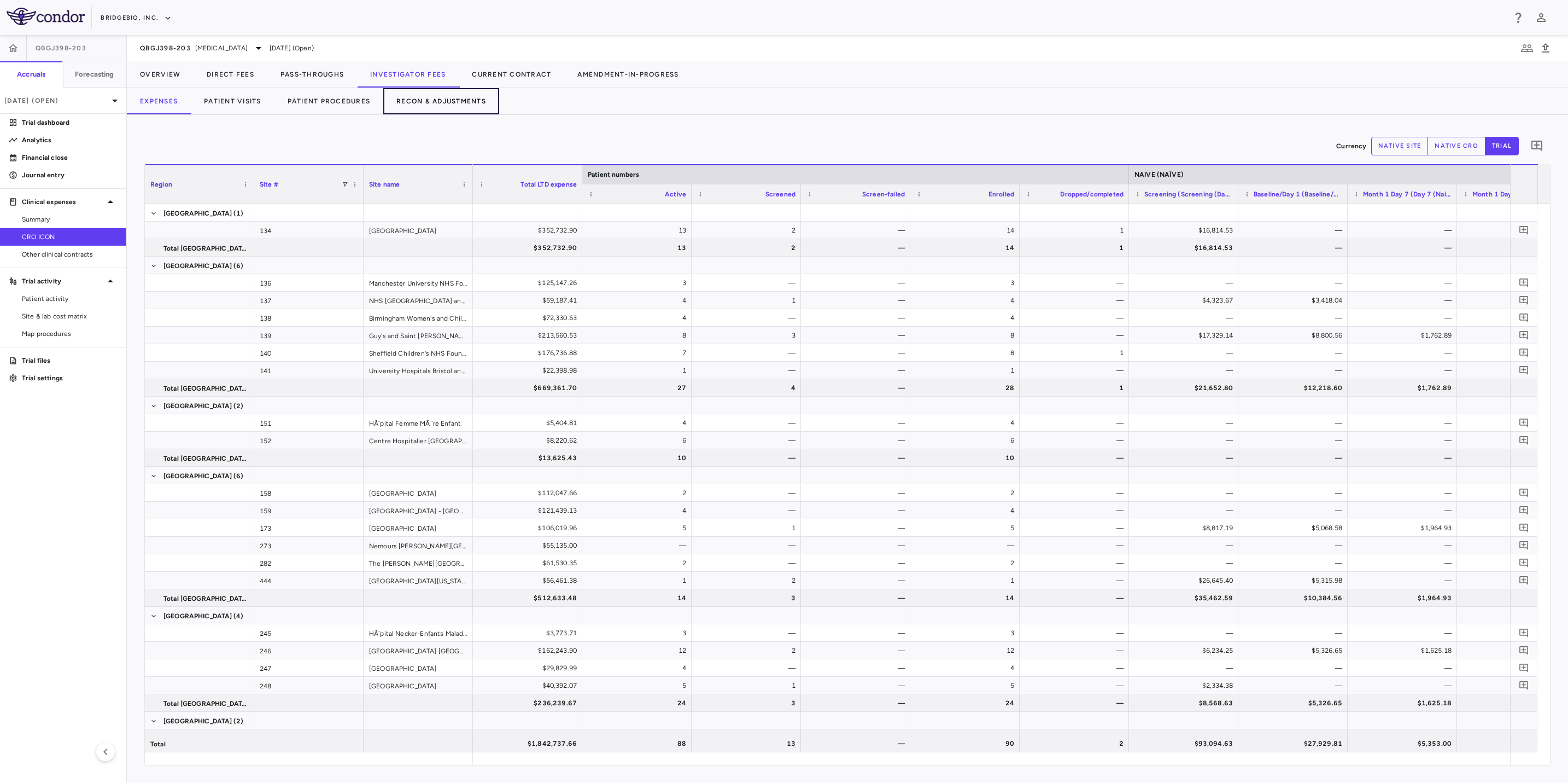
click at [470, 108] on button "Recon & Adjustments" at bounding box center [441, 100] width 116 height 27
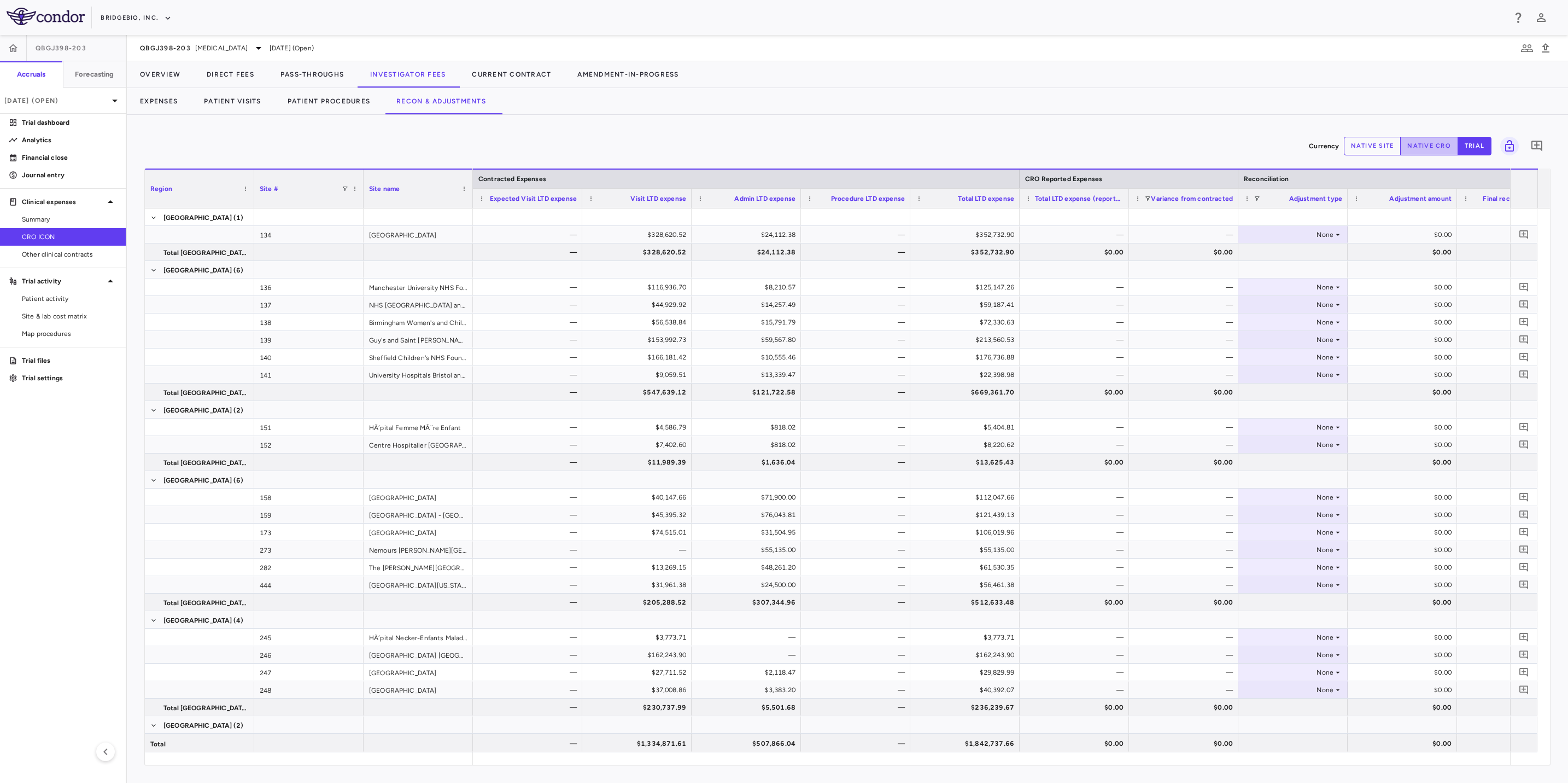
click at [1435, 149] on button "native cro" at bounding box center [1429, 146] width 58 height 19
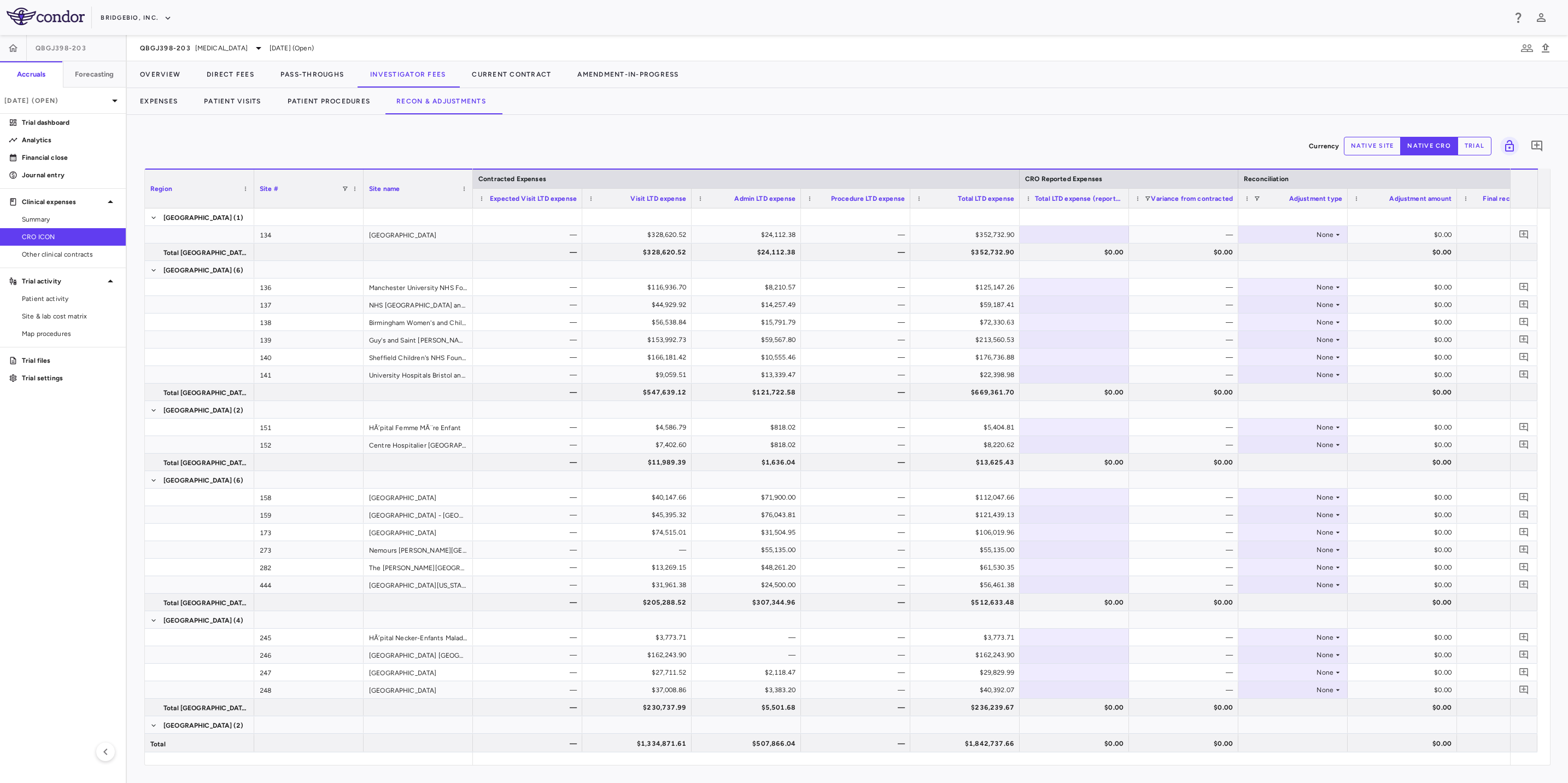
scroll to position [104, 0]
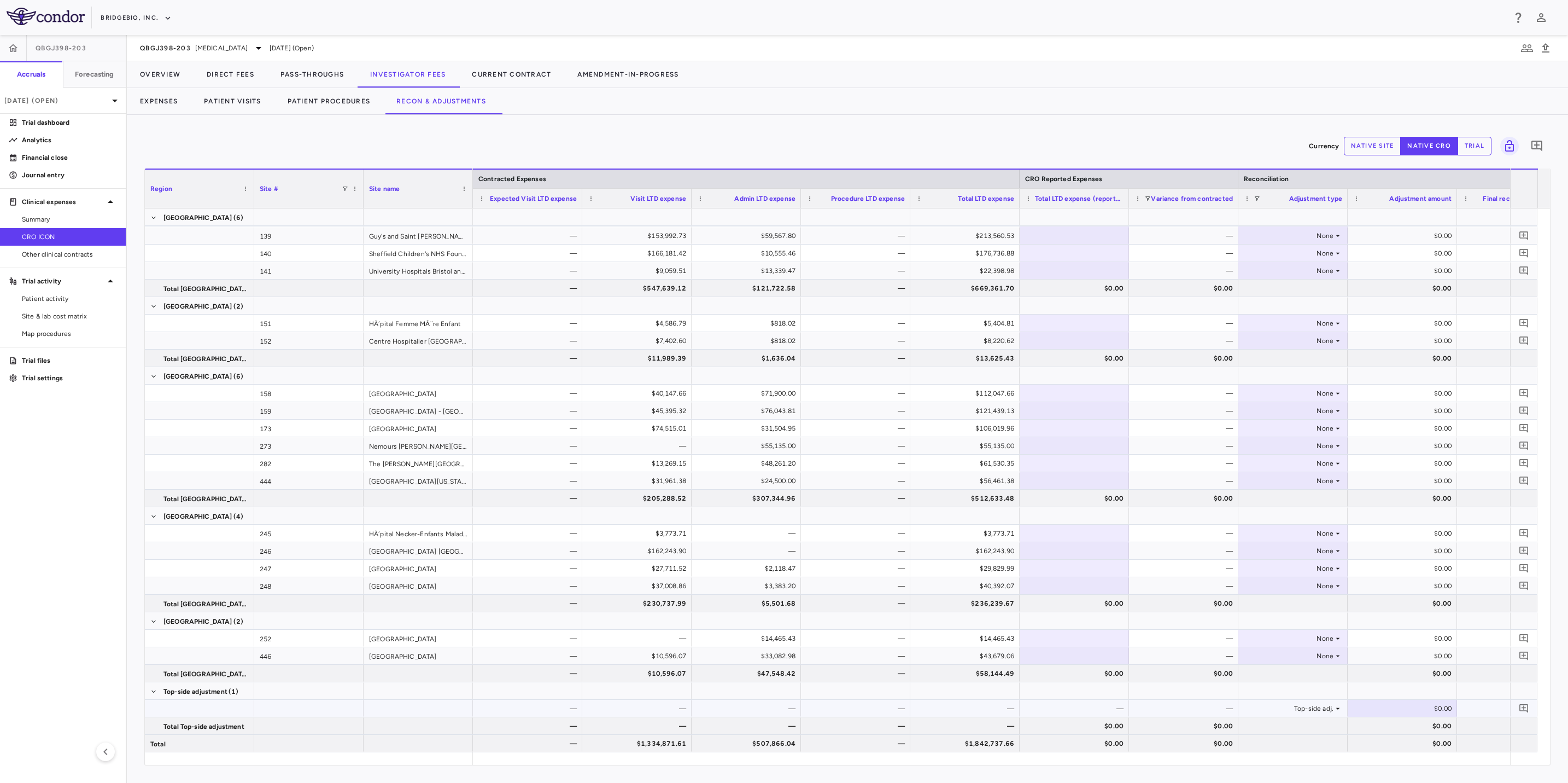
click at [1428, 711] on div "$0.00" at bounding box center [1405, 709] width 94 height 18
type input "********"
click at [1474, 712] on div "$0.00" at bounding box center [1515, 709] width 94 height 18
click at [1479, 142] on button "trial" at bounding box center [1474, 146] width 33 height 19
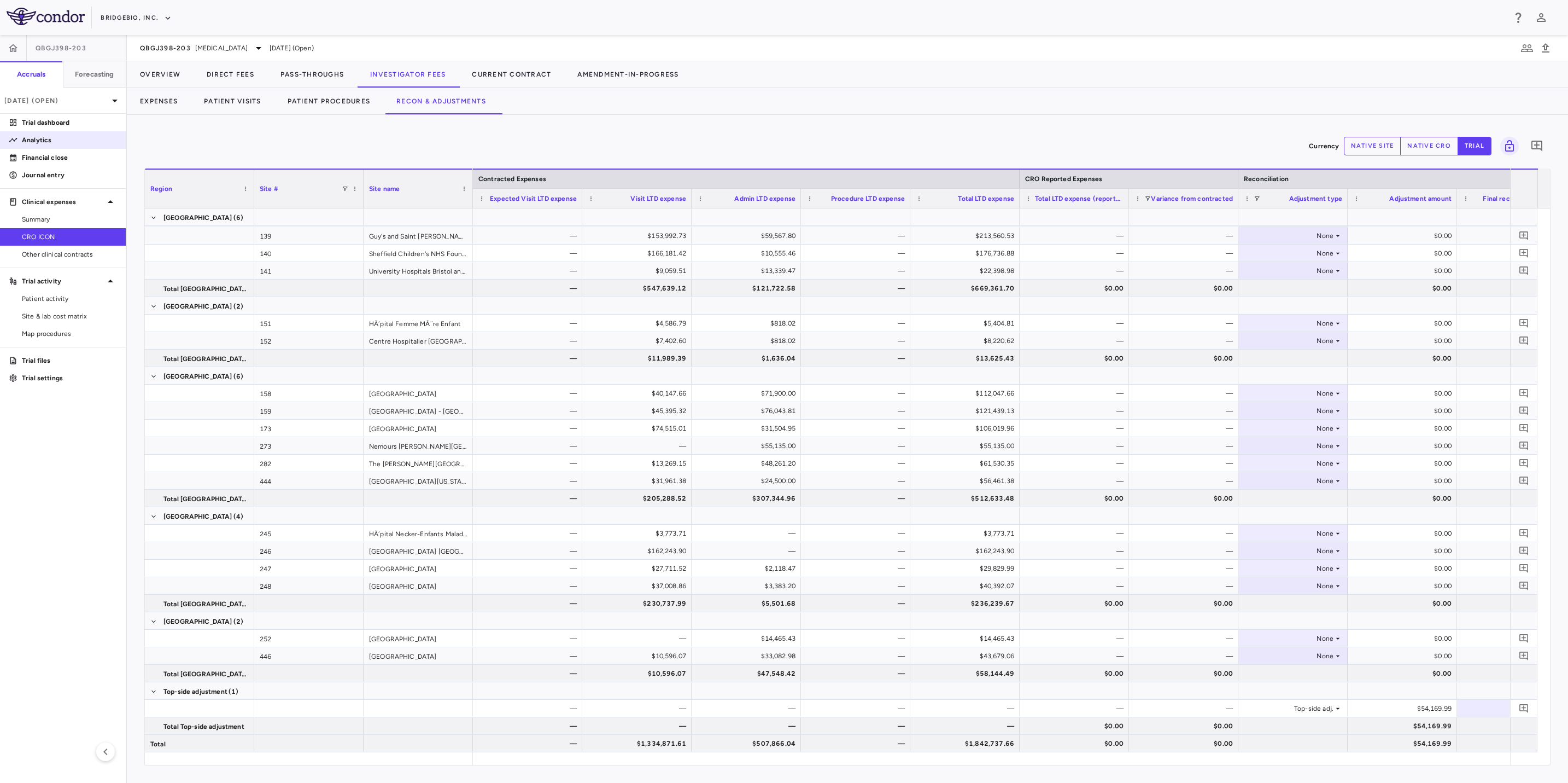
click at [55, 140] on p "Analytics" at bounding box center [69, 140] width 95 height 10
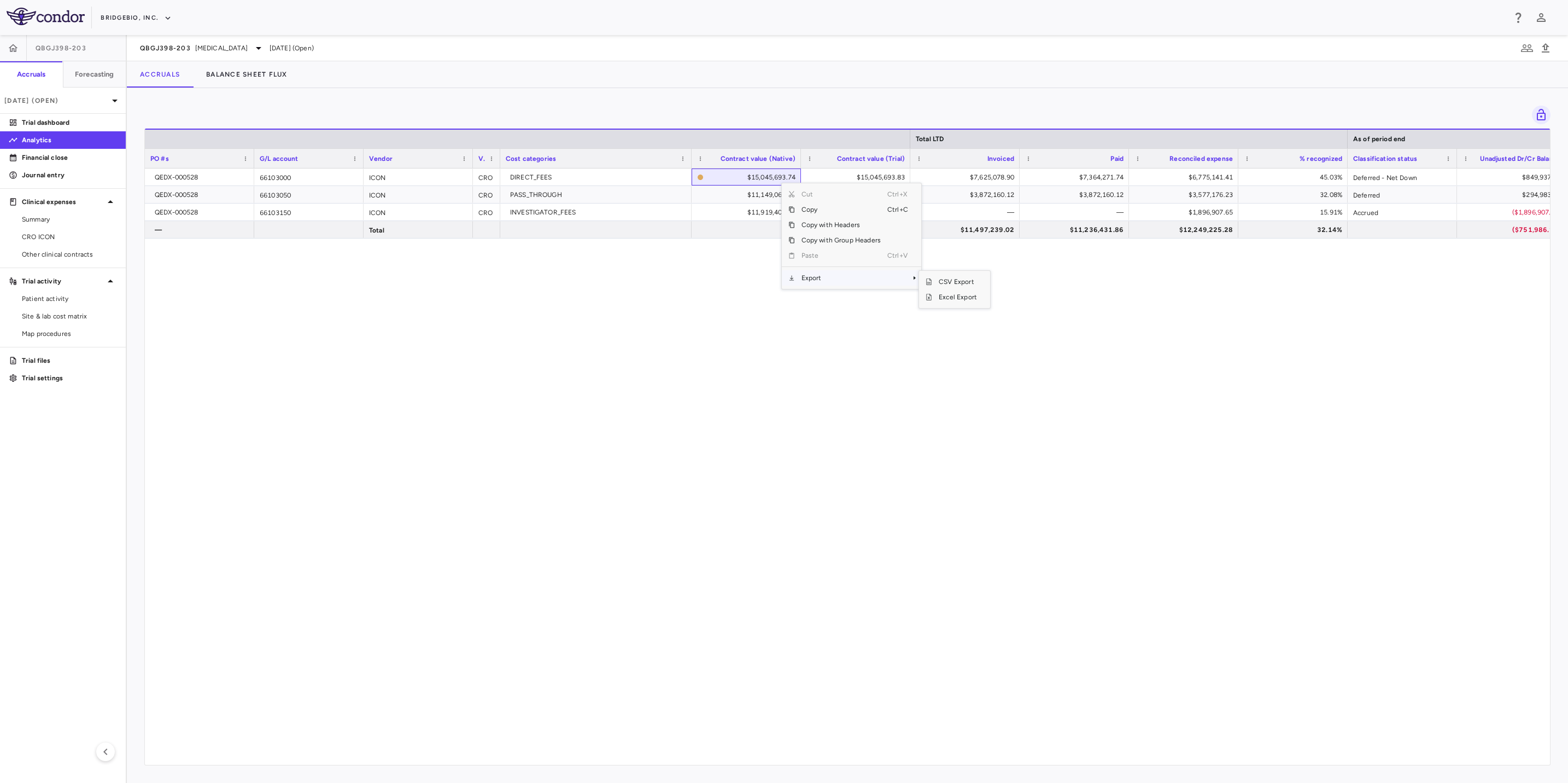
click at [883, 274] on span "Export" at bounding box center [842, 278] width 93 height 16
click at [973, 297] on span "Excel Export" at bounding box center [958, 297] width 51 height 16
click at [229, 41] on div "QBGJ398-203 [MEDICAL_DATA]" at bounding box center [202, 47] width 125 height 13
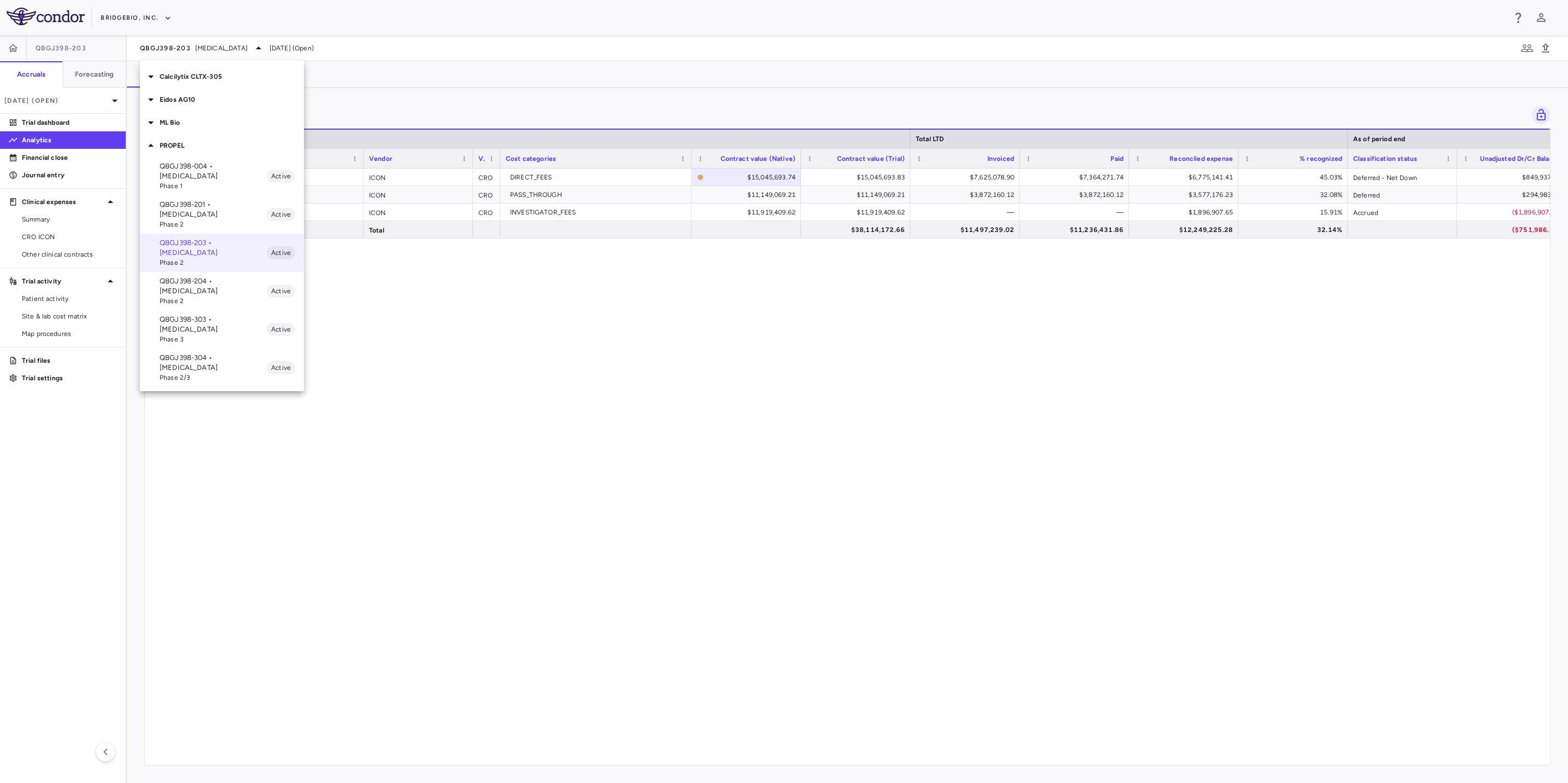
click at [223, 314] on p "QBGJ398-303 • [MEDICAL_DATA]" at bounding box center [213, 324] width 107 height 20
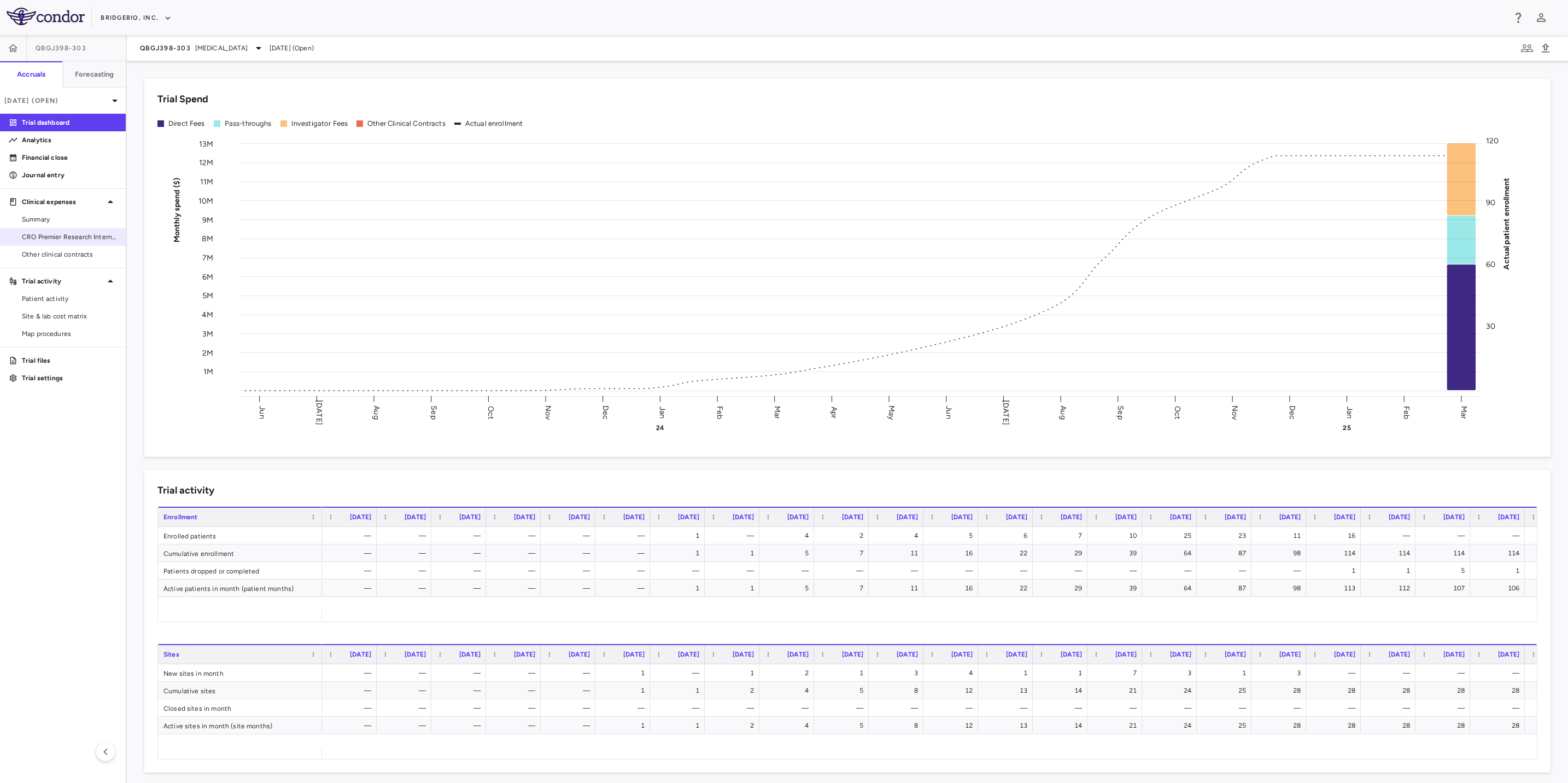
click at [93, 237] on span "CRO Premier Research International LLC" at bounding box center [69, 237] width 95 height 10
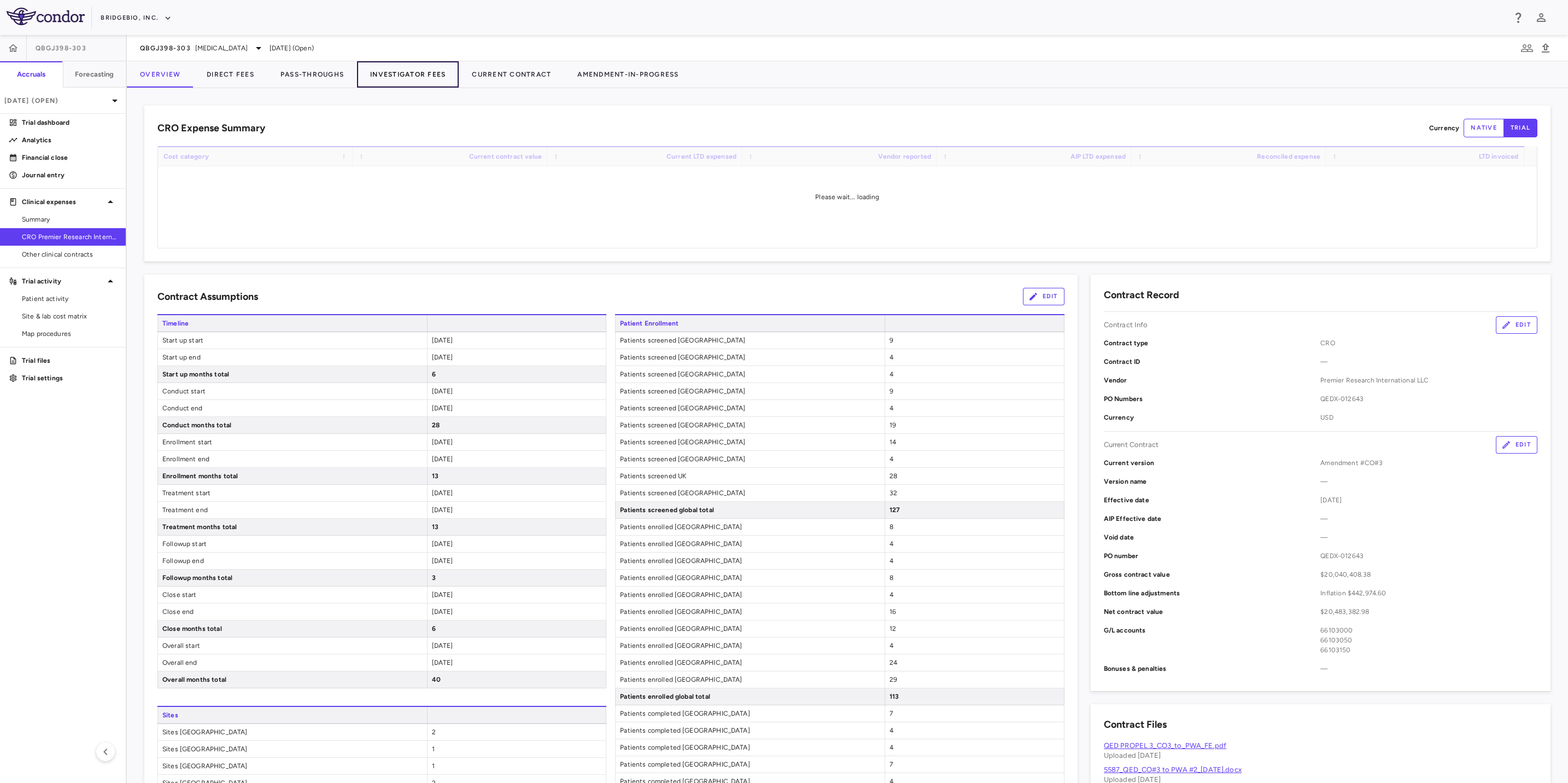
click at [421, 75] on button "Investigator Fees" at bounding box center [408, 74] width 101 height 27
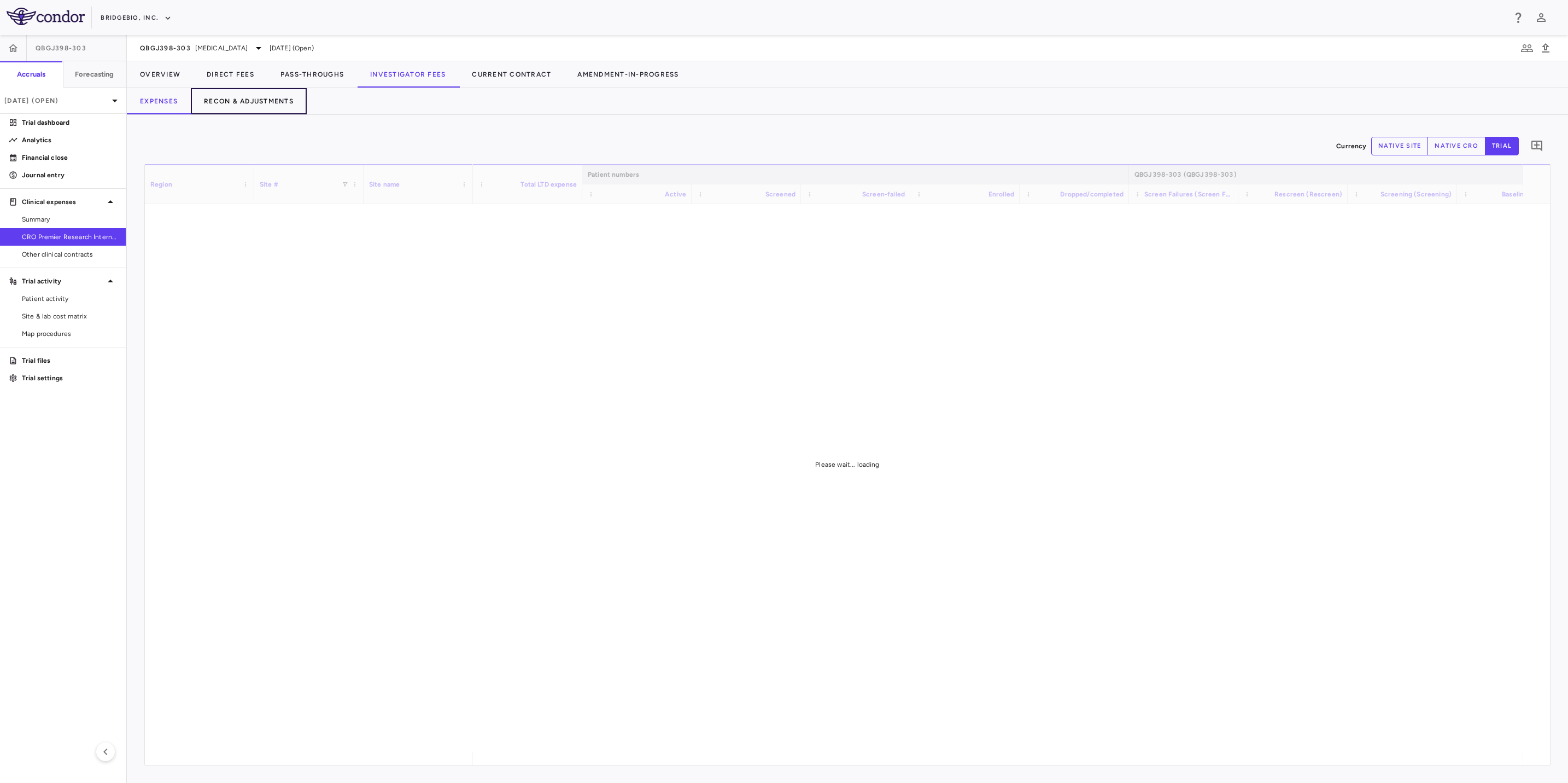
click at [233, 106] on button "Recon & Adjustments" at bounding box center [249, 100] width 116 height 27
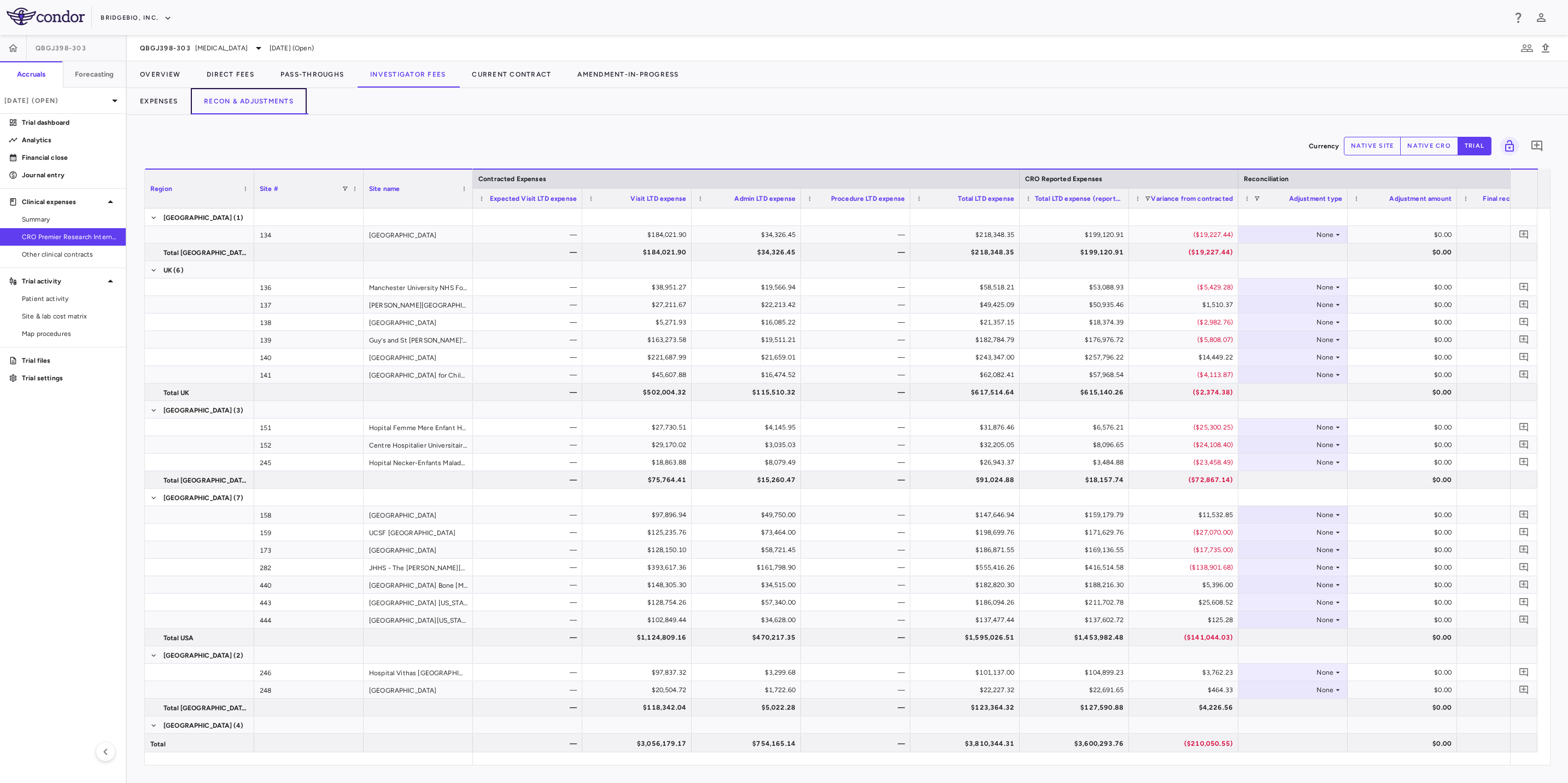
scroll to position [0, 56]
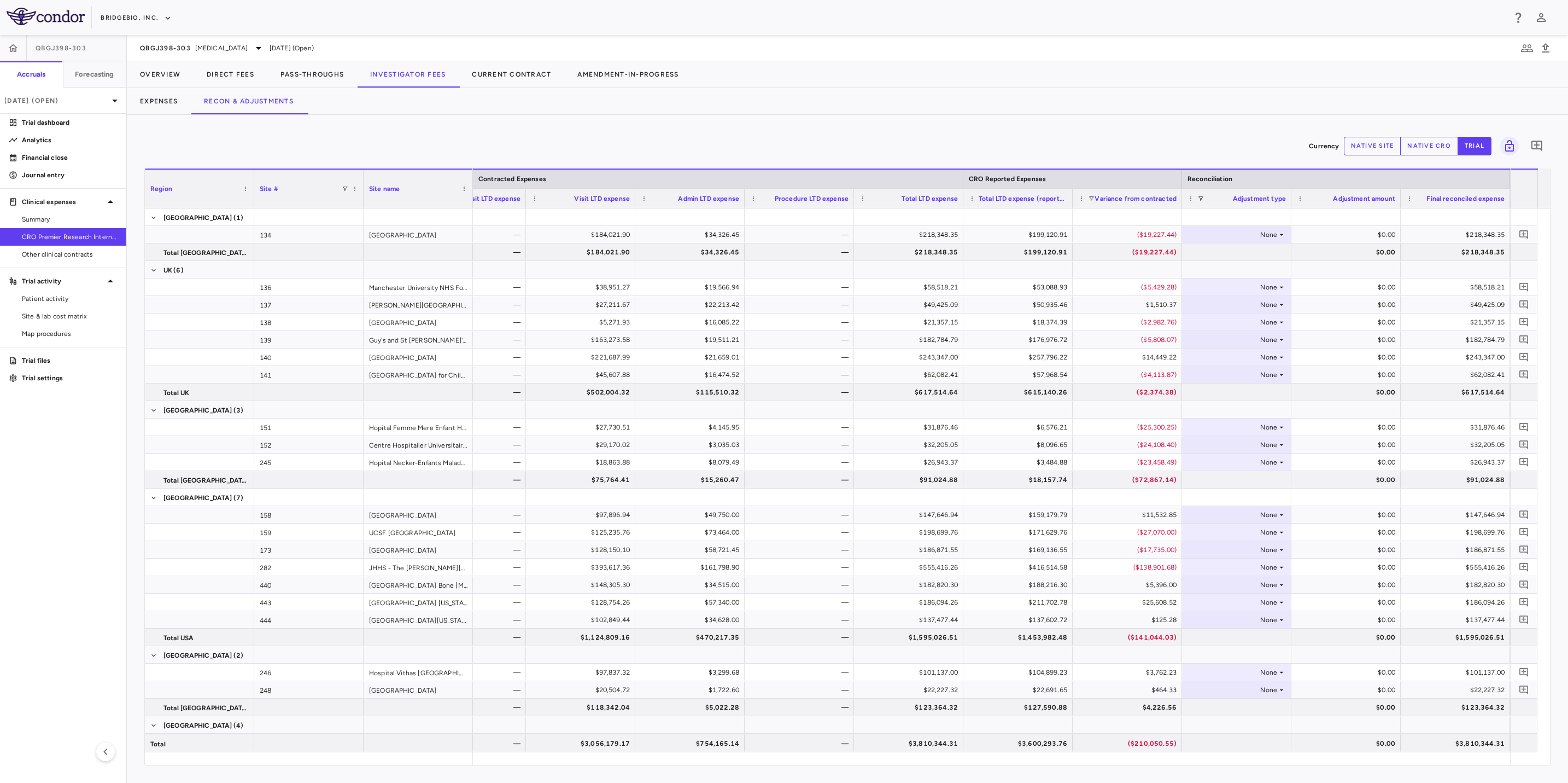
click at [1411, 149] on button "native cro" at bounding box center [1429, 146] width 58 height 19
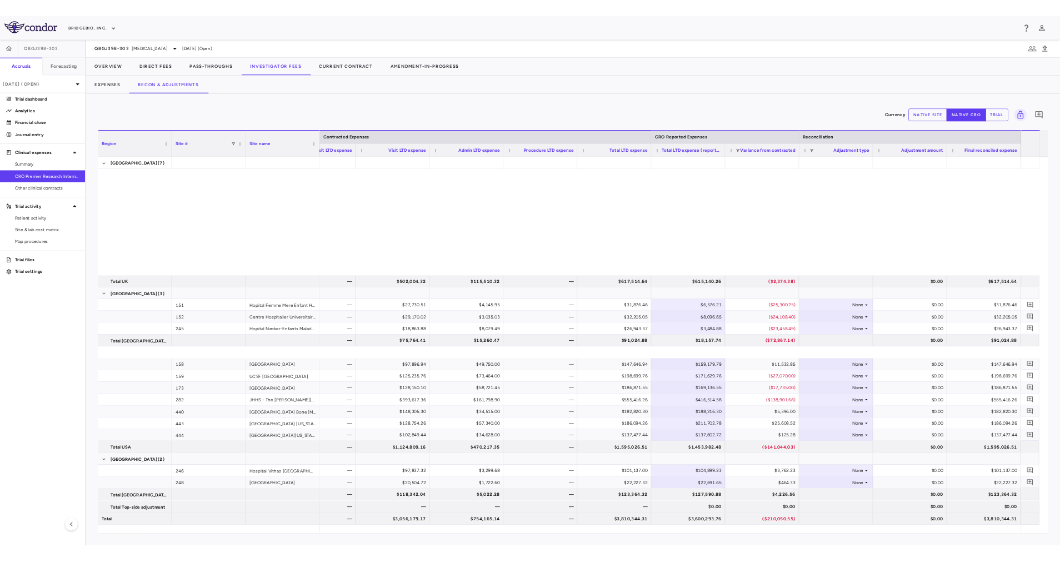
scroll to position [372, 0]
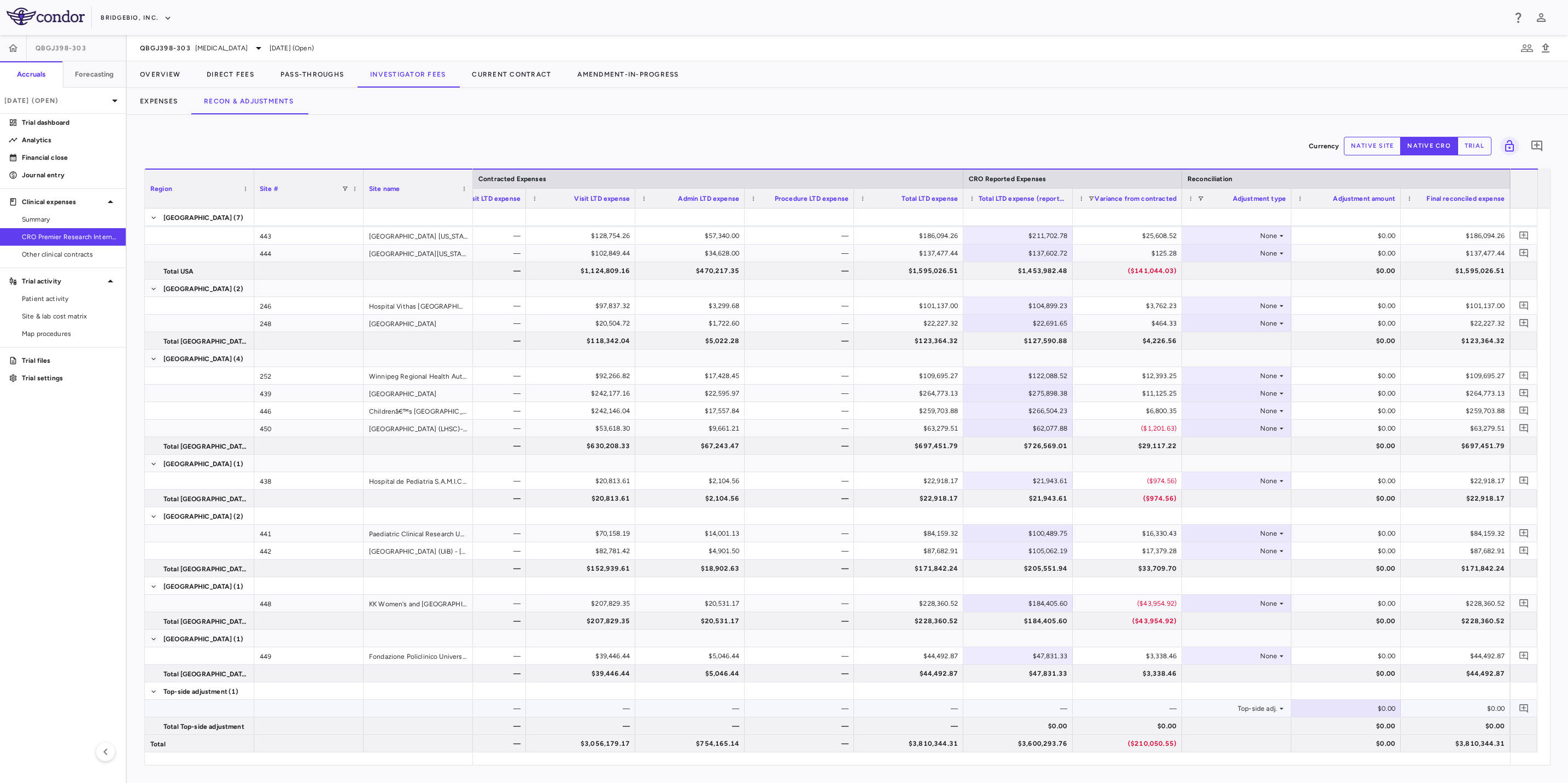
click at [1374, 704] on div "$0.00" at bounding box center [1348, 709] width 94 height 18
type input "*********"
click at [1432, 701] on div "$0.00" at bounding box center [1458, 709] width 94 height 18
click at [1484, 146] on button "trial" at bounding box center [1474, 146] width 33 height 19
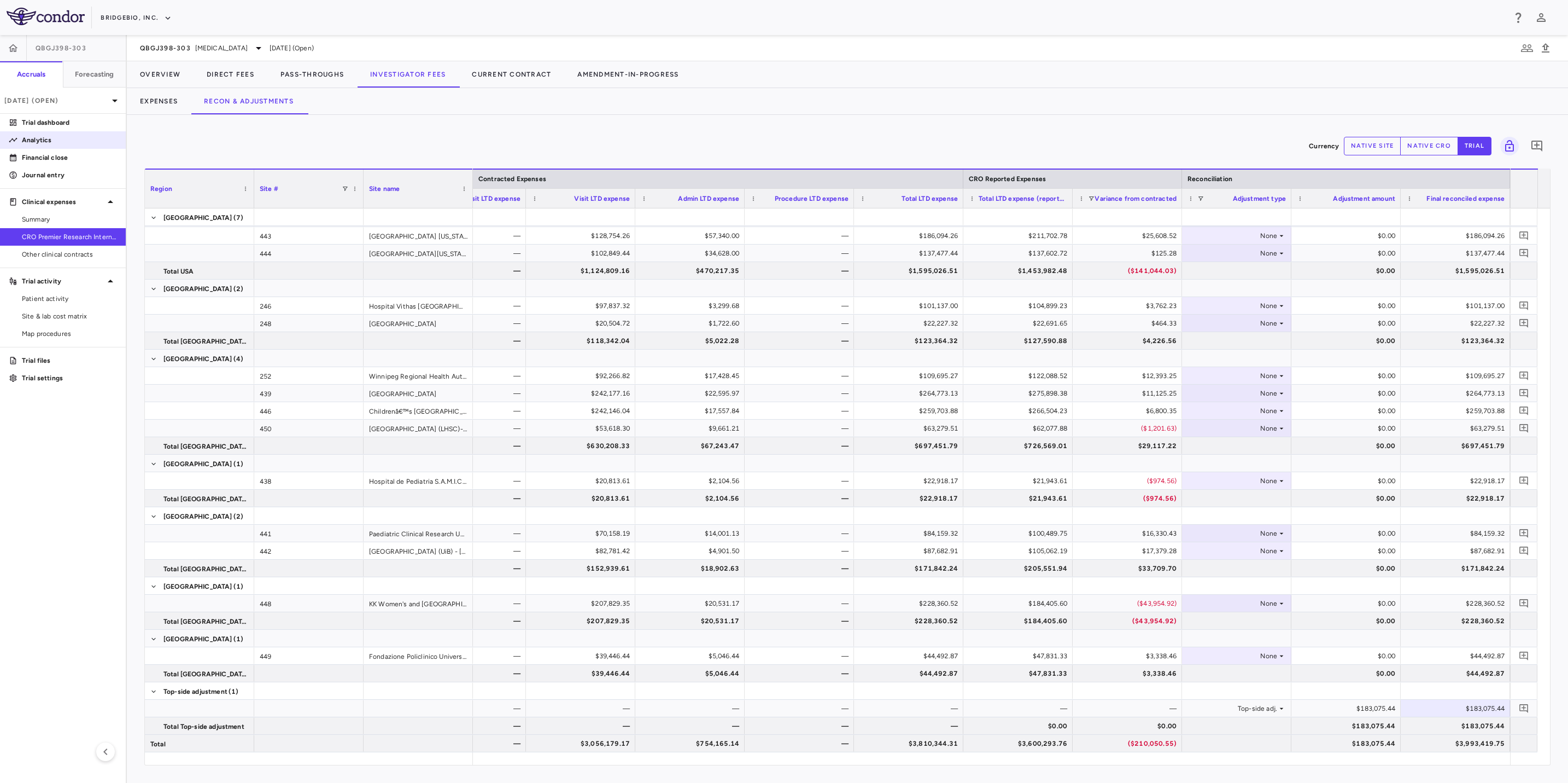
click at [66, 145] on link "Analytics" at bounding box center [63, 140] width 126 height 17
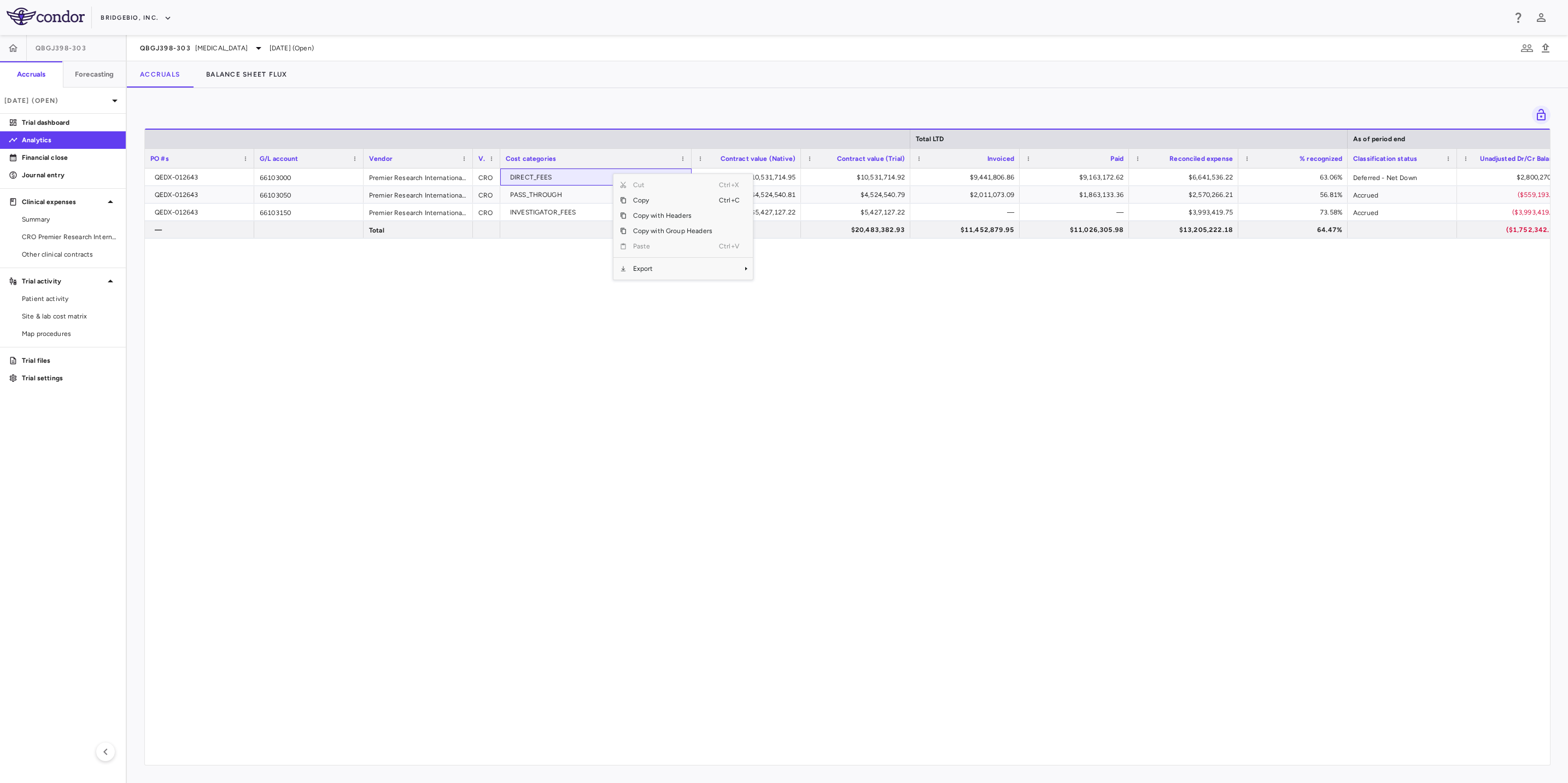
drag, startPoint x: 612, startPoint y: 173, endPoint x: 568, endPoint y: 173, distance: 44.0
click at [640, 267] on span "Export" at bounding box center [628, 269] width 93 height 16
click at [729, 288] on span "Excel Export" at bounding box center [745, 288] width 51 height 16
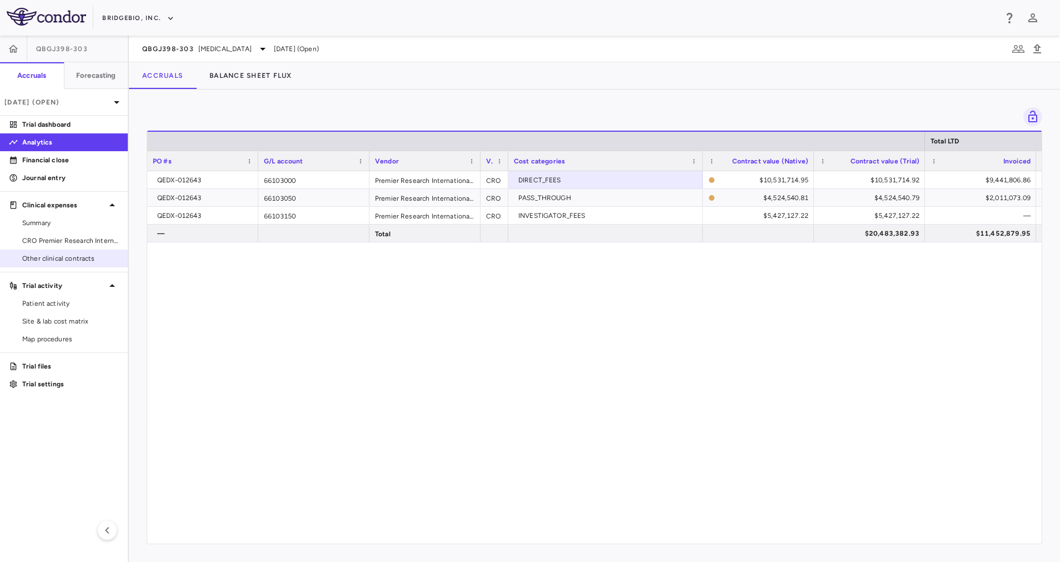
click at [77, 254] on span "Other clinical contracts" at bounding box center [70, 258] width 97 height 10
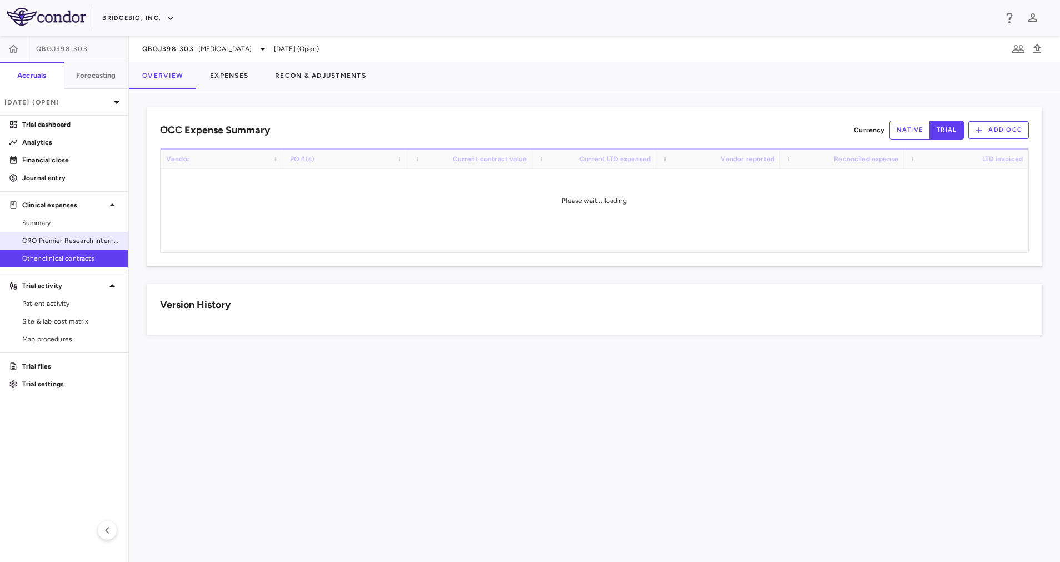
click at [75, 246] on link "CRO Premier Research International LLC" at bounding box center [64, 240] width 128 height 17
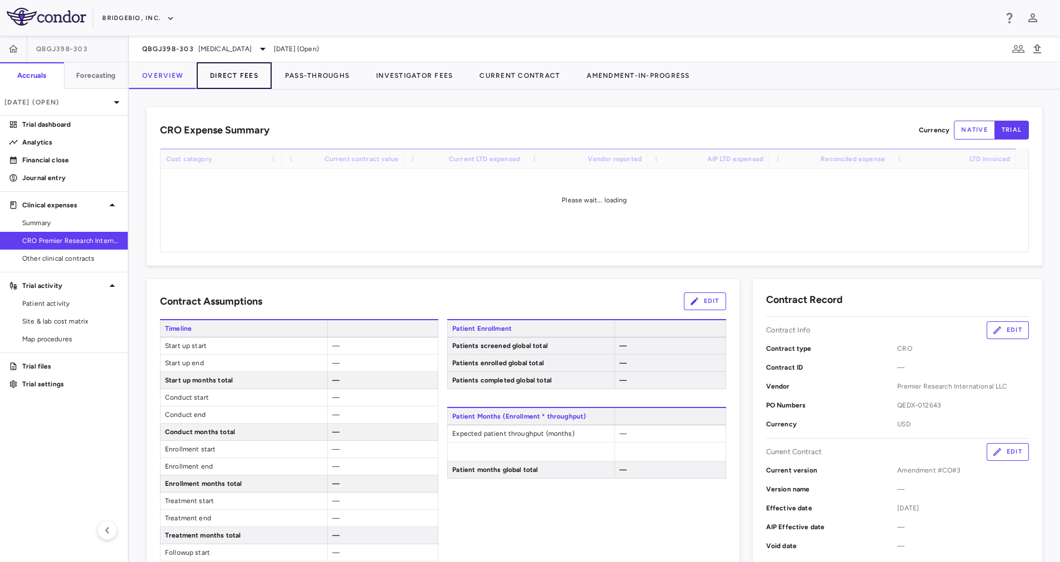
click at [239, 65] on button "Direct Fees" at bounding box center [234, 75] width 75 height 27
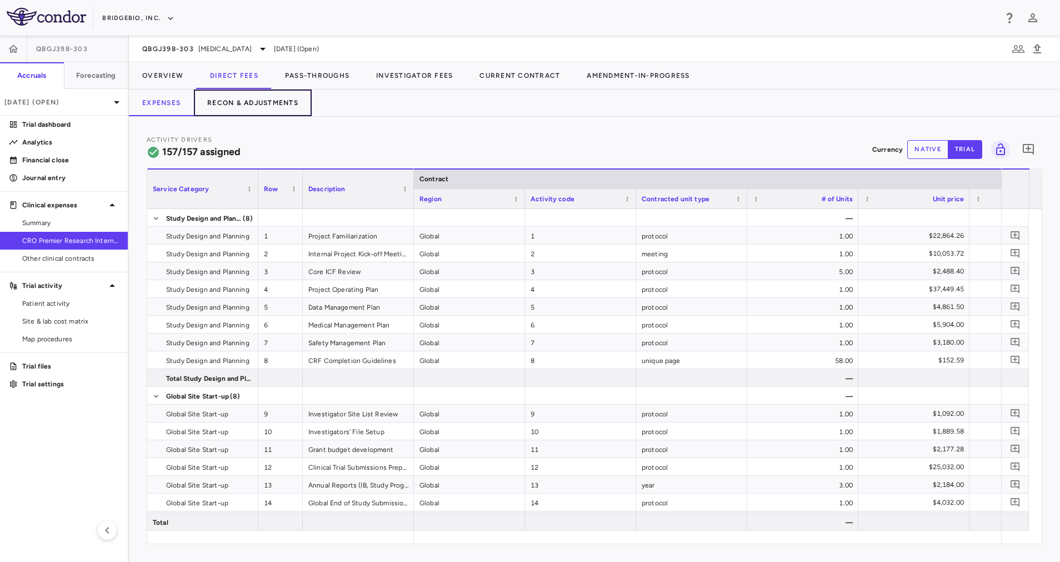
click at [262, 112] on button "Recon & Adjustments" at bounding box center [253, 102] width 118 height 27
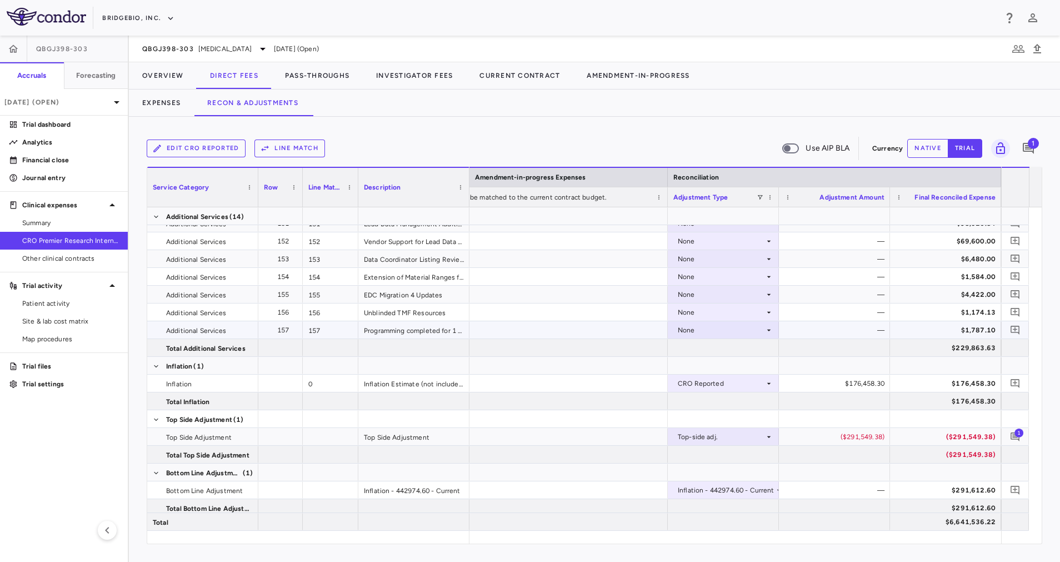
scroll to position [3424, 0]
click at [854, 411] on span "Export" at bounding box center [866, 413] width 94 height 16
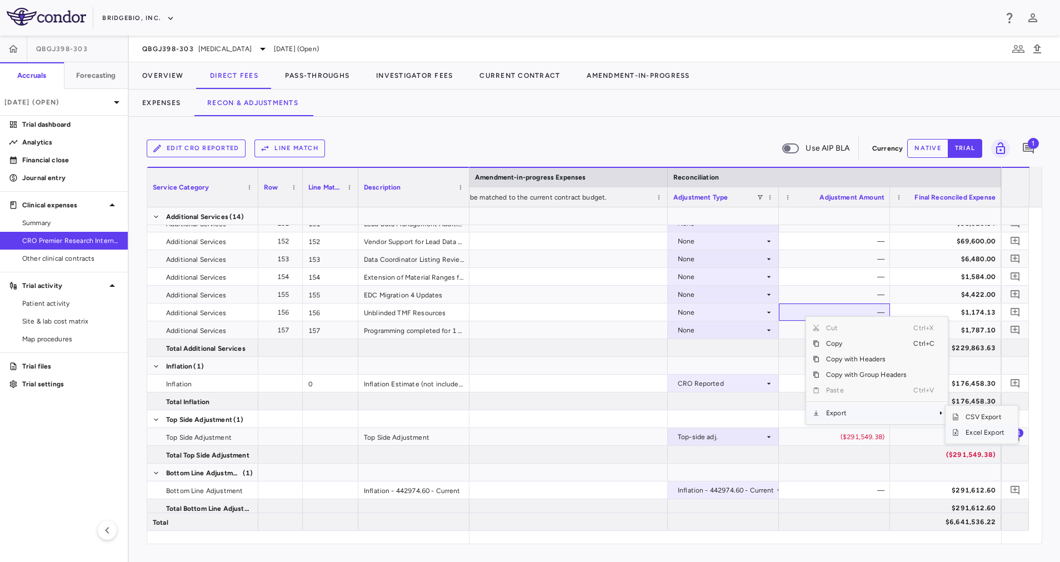
click at [987, 435] on span "Excel Export" at bounding box center [985, 432] width 52 height 16
click at [256, 51] on icon at bounding box center [262, 48] width 13 height 13
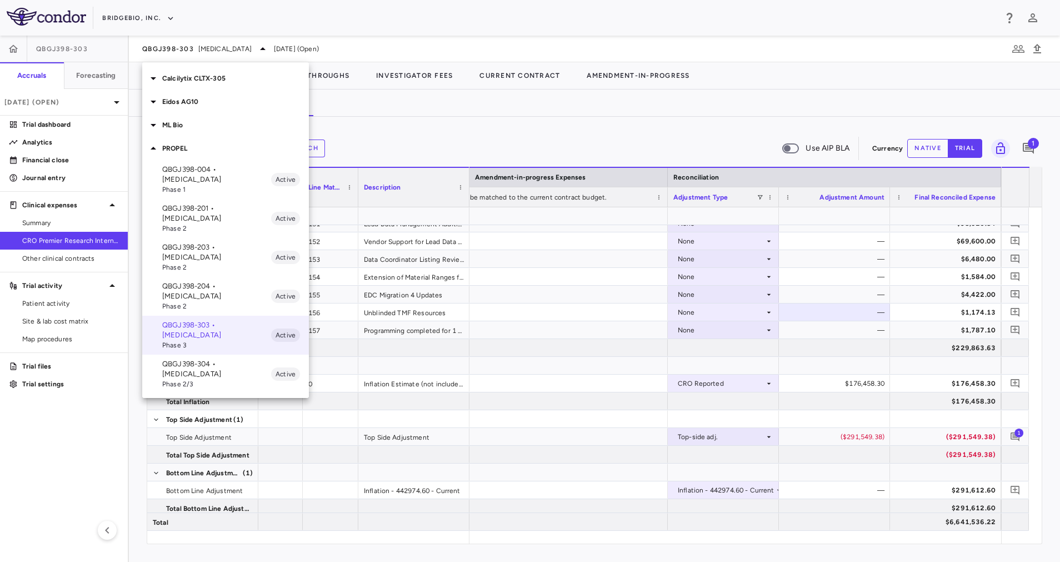
click at [183, 142] on div "PROPEL" at bounding box center [225, 148] width 167 height 23
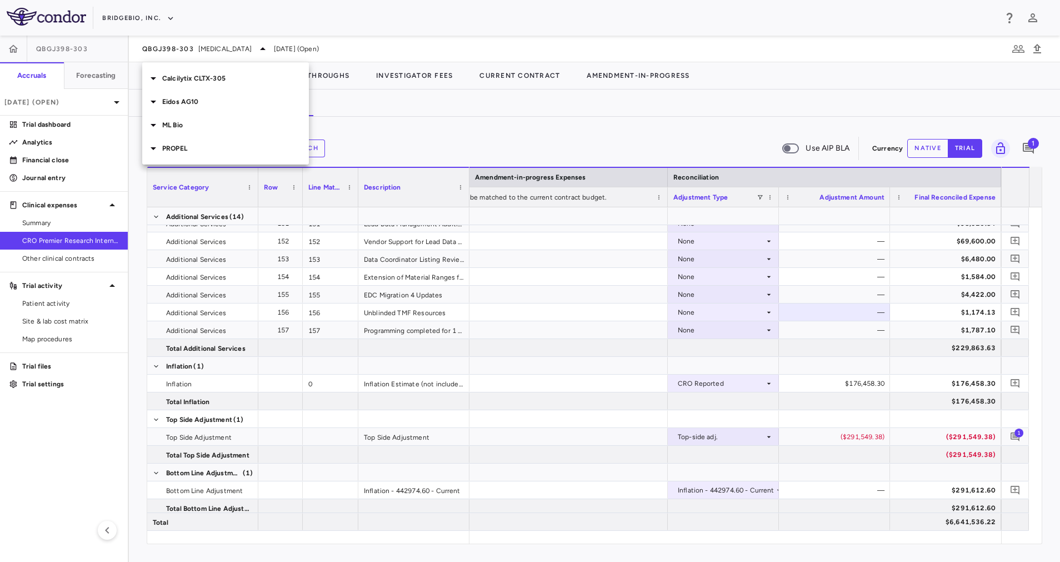
click at [184, 124] on p "ML Bio" at bounding box center [235, 125] width 147 height 10
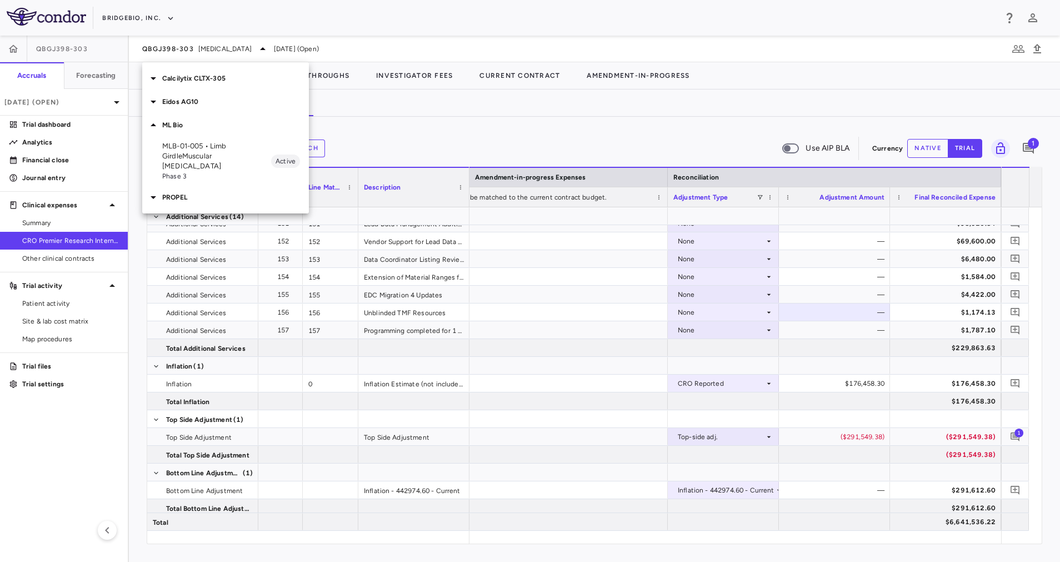
click at [219, 158] on p "MLB-01-005 • Limb GirdleMuscular [MEDICAL_DATA]" at bounding box center [216, 156] width 109 height 30
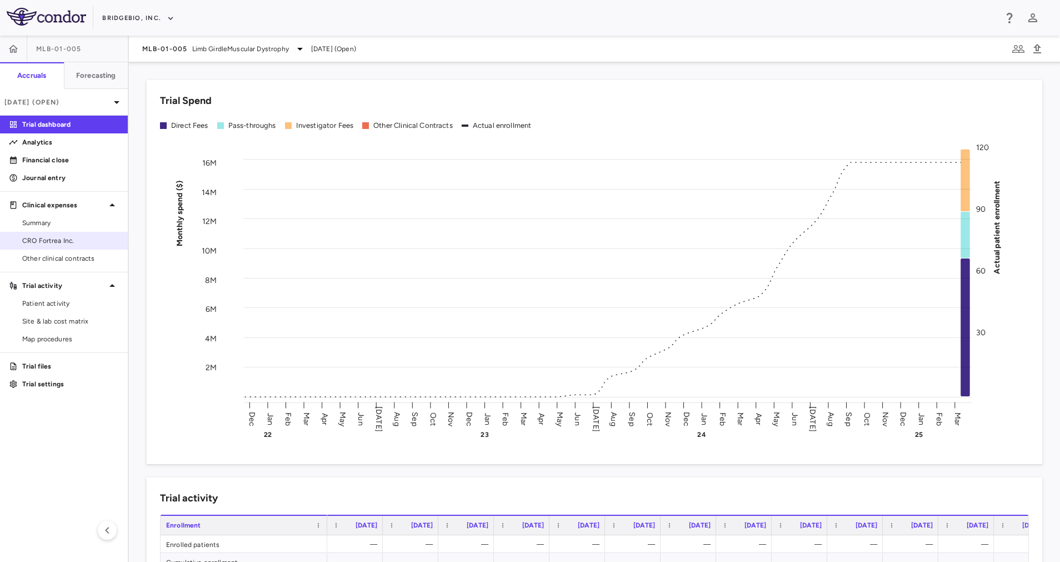
click at [73, 242] on span "CRO Fortrea Inc." at bounding box center [70, 241] width 97 height 10
